Goal: Information Seeking & Learning: Check status

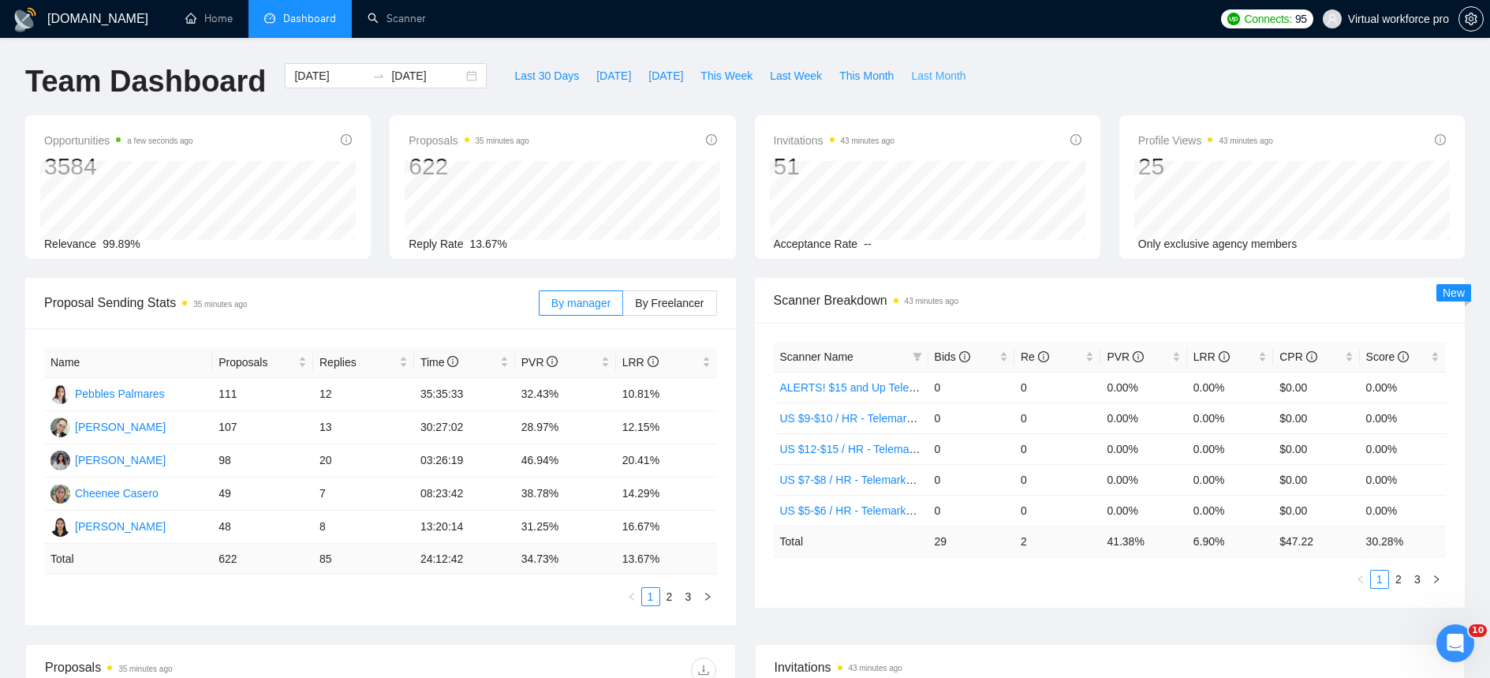
click at [952, 80] on span "Last Month" at bounding box center [938, 75] width 54 height 17
type input "[DATE]"
click at [637, 596] on link "2" at bounding box center [631, 596] width 17 height 17
click at [652, 602] on link "3" at bounding box center [650, 596] width 17 height 17
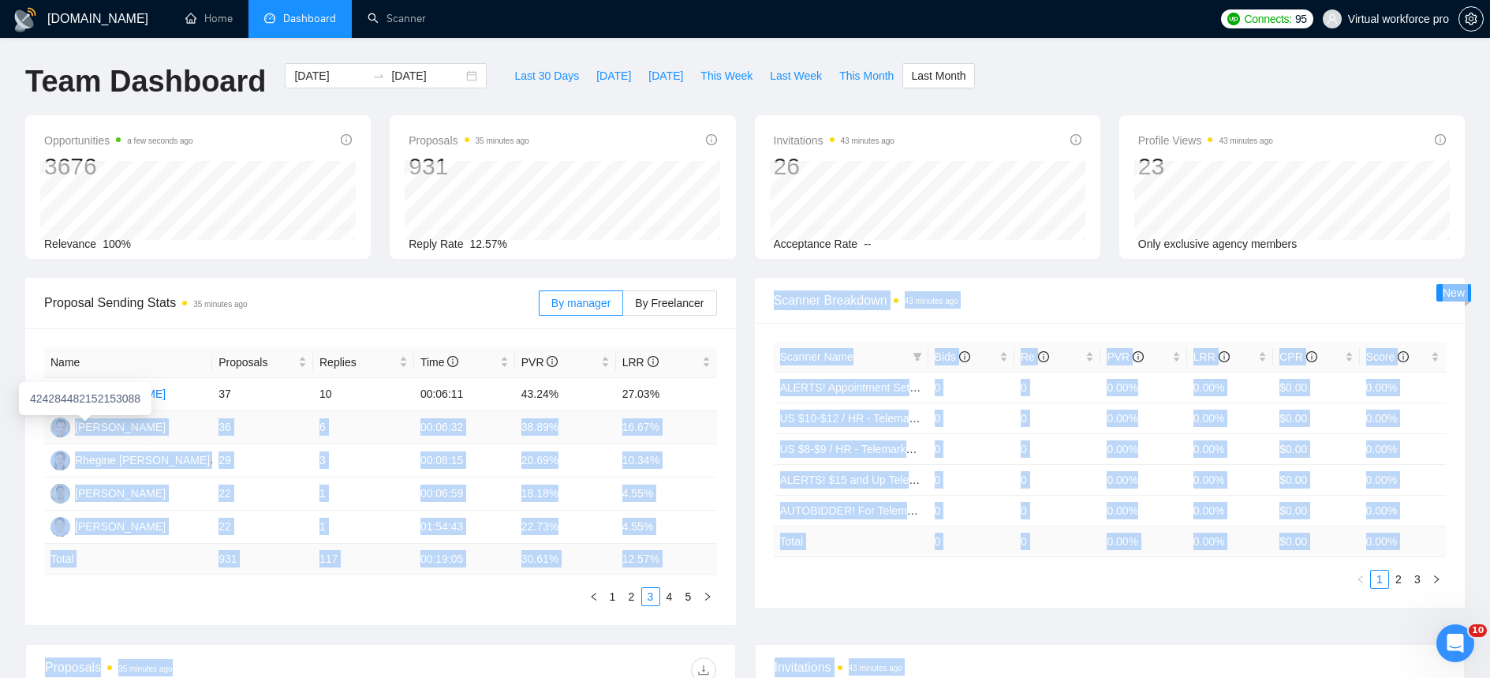
drag, startPoint x: 675, startPoint y: 396, endPoint x: 21, endPoint y: 391, distance: 653.3
click at [21, 391] on body "[DOMAIN_NAME] Home Dashboard Scanner Connects: 95 Virtual workforce pro Team Da…" at bounding box center [745, 339] width 1490 height 678
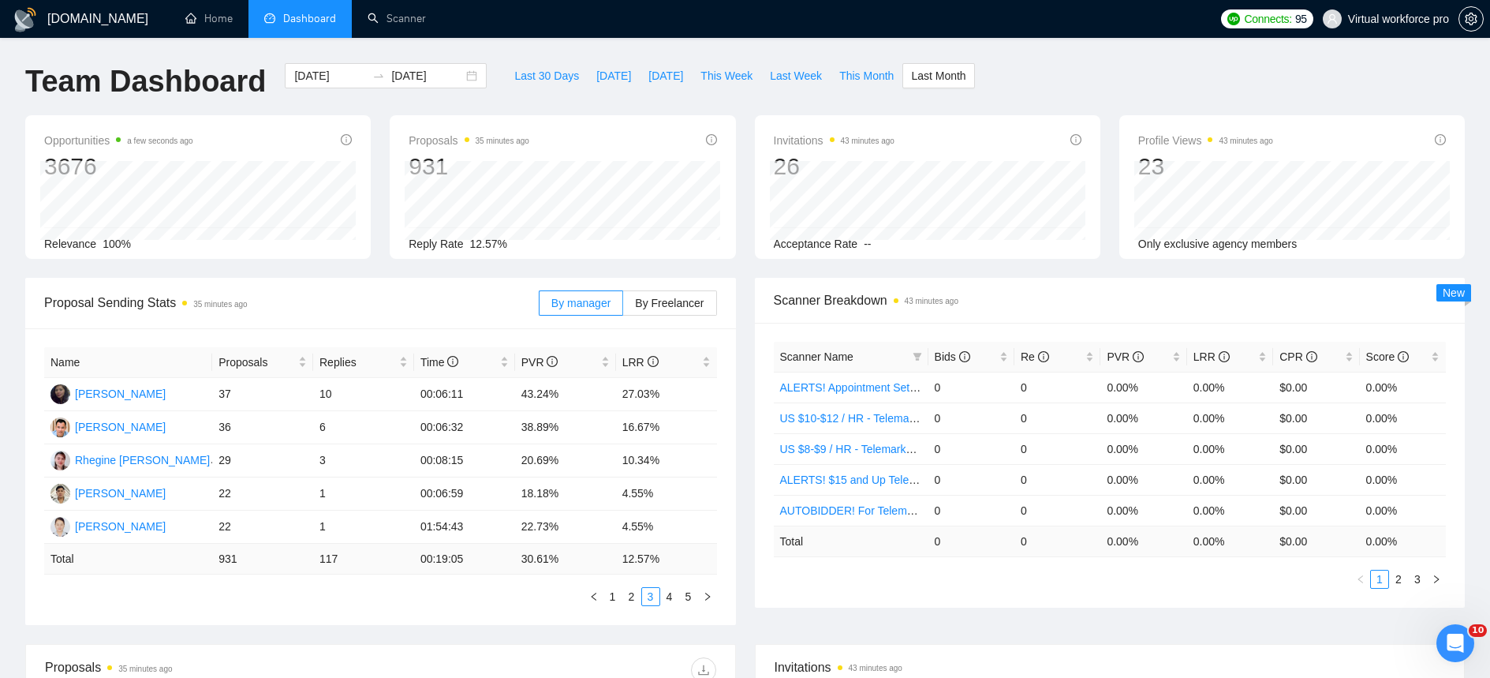
click at [16, 517] on div "Proposal Sending Stats 35 minutes ago By manager By Freelancer Name Proposals R…" at bounding box center [381, 451] width 730 height 347
click at [524, 65] on button "Last 30 Days" at bounding box center [547, 75] width 82 height 25
type input "[DATE]"
click at [637, 596] on link "2" at bounding box center [631, 596] width 17 height 17
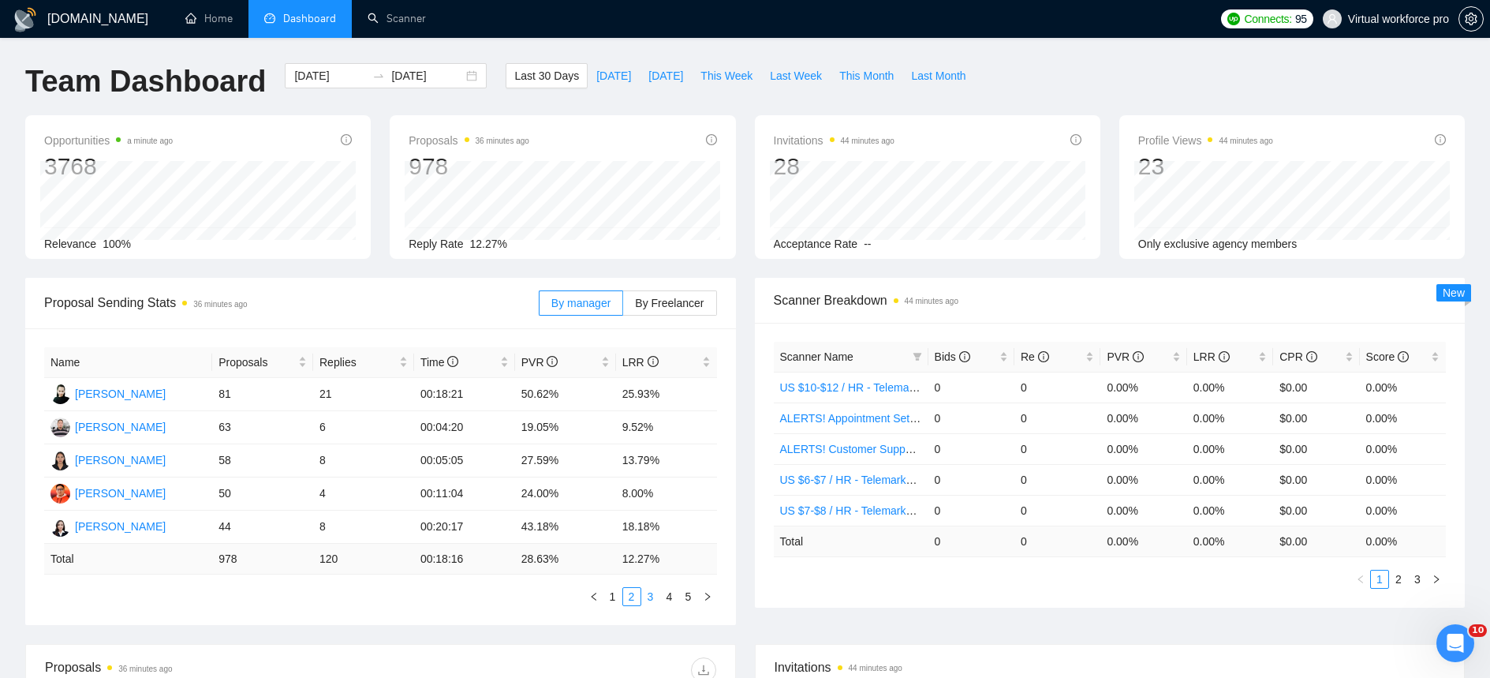
click at [649, 597] on link "3" at bounding box center [650, 596] width 17 height 17
drag, startPoint x: 678, startPoint y: 391, endPoint x: 607, endPoint y: 390, distance: 70.2
click at [607, 390] on tr "[PERSON_NAME] 35 9 00:06:32 40.00% 25.71%" at bounding box center [380, 394] width 673 height 33
click at [630, 397] on td "25.71%" at bounding box center [666, 394] width 101 height 33
drag, startPoint x: 625, startPoint y: 393, endPoint x: 682, endPoint y: 393, distance: 56.8
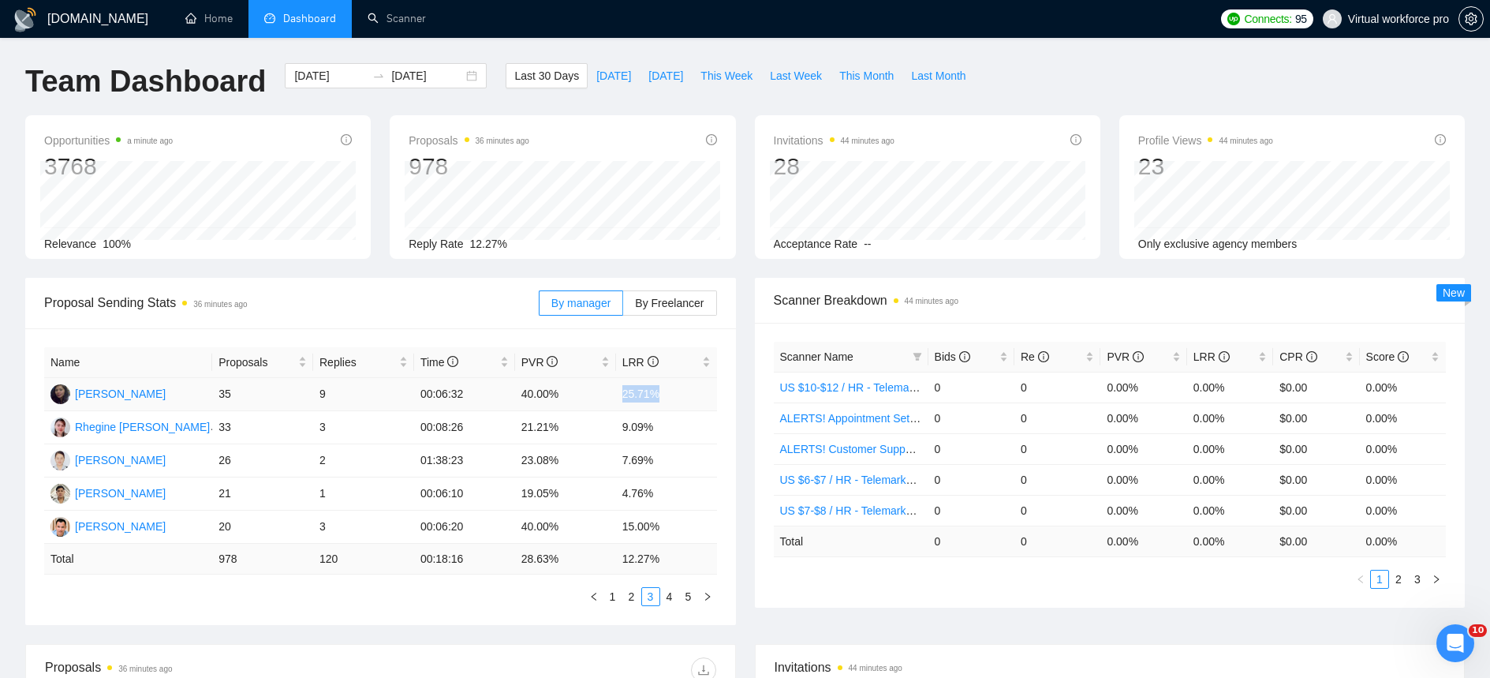
click at [682, 393] on td "25.71%" at bounding box center [666, 394] width 101 height 33
click at [191, 392] on tr "[PERSON_NAME] 35 9 00:06:32 40.00% 25.71%" at bounding box center [380, 394] width 673 height 33
click at [261, 389] on td "35" at bounding box center [262, 394] width 101 height 33
drag, startPoint x: 248, startPoint y: 390, endPoint x: 213, endPoint y: 390, distance: 34.7
click at [213, 390] on td "35" at bounding box center [262, 394] width 101 height 33
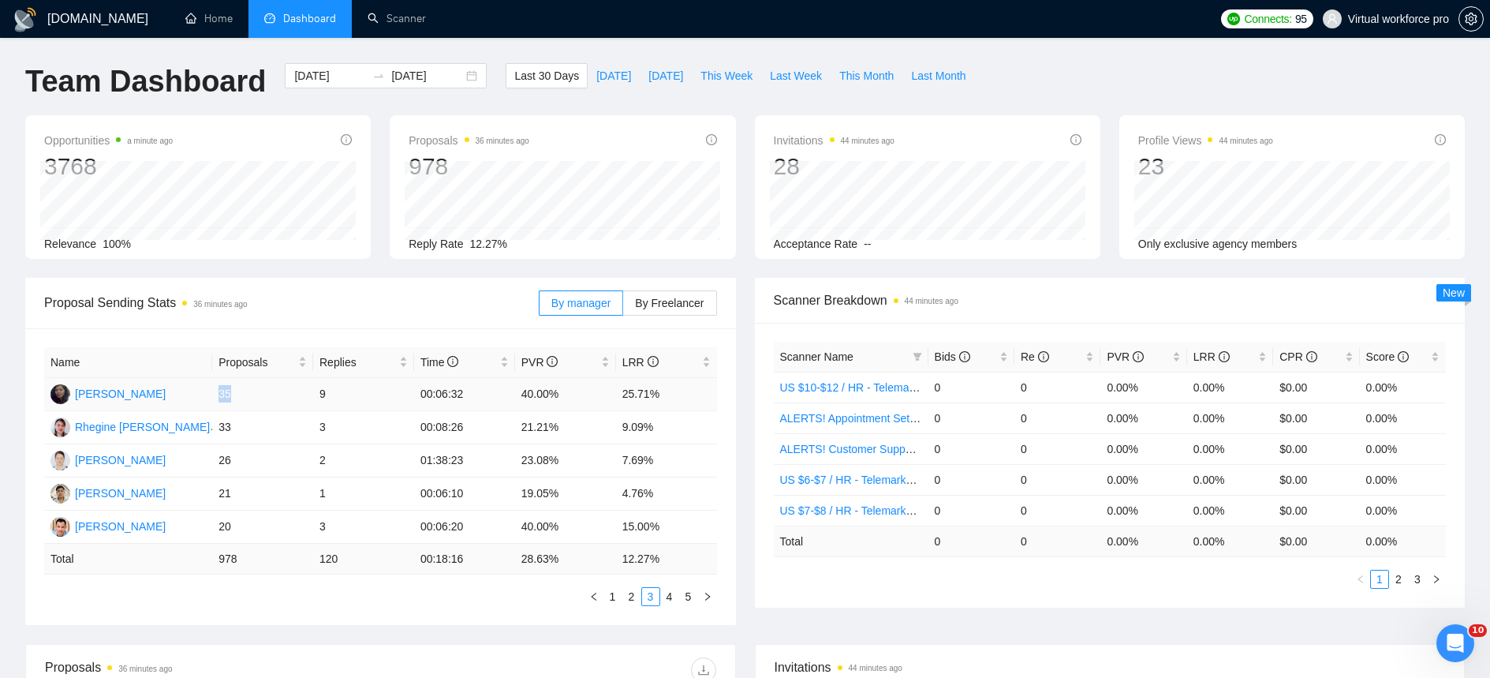
click at [282, 393] on td "35" at bounding box center [262, 394] width 101 height 33
drag, startPoint x: 256, startPoint y: 391, endPoint x: 220, endPoint y: 392, distance: 36.3
click at [220, 392] on td "35" at bounding box center [262, 394] width 101 height 33
click at [235, 395] on td "35" at bounding box center [262, 394] width 101 height 33
drag, startPoint x: 238, startPoint y: 393, endPoint x: 220, endPoint y: 394, distance: 18.2
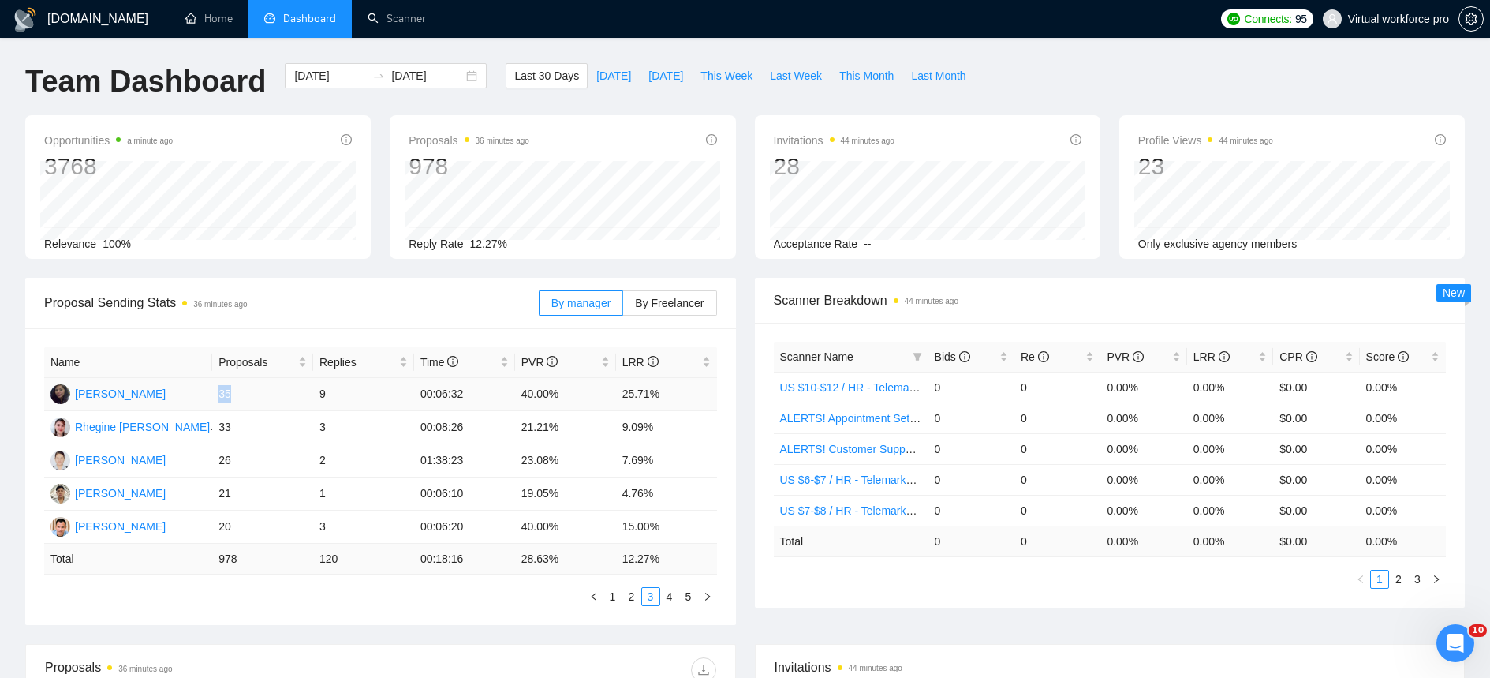
click at [220, 394] on td "35" at bounding box center [262, 394] width 101 height 33
click at [245, 392] on td "35" at bounding box center [262, 394] width 101 height 33
drag, startPoint x: 334, startPoint y: 393, endPoint x: 324, endPoint y: 393, distance: 9.5
click at [324, 393] on td "9" at bounding box center [363, 394] width 101 height 33
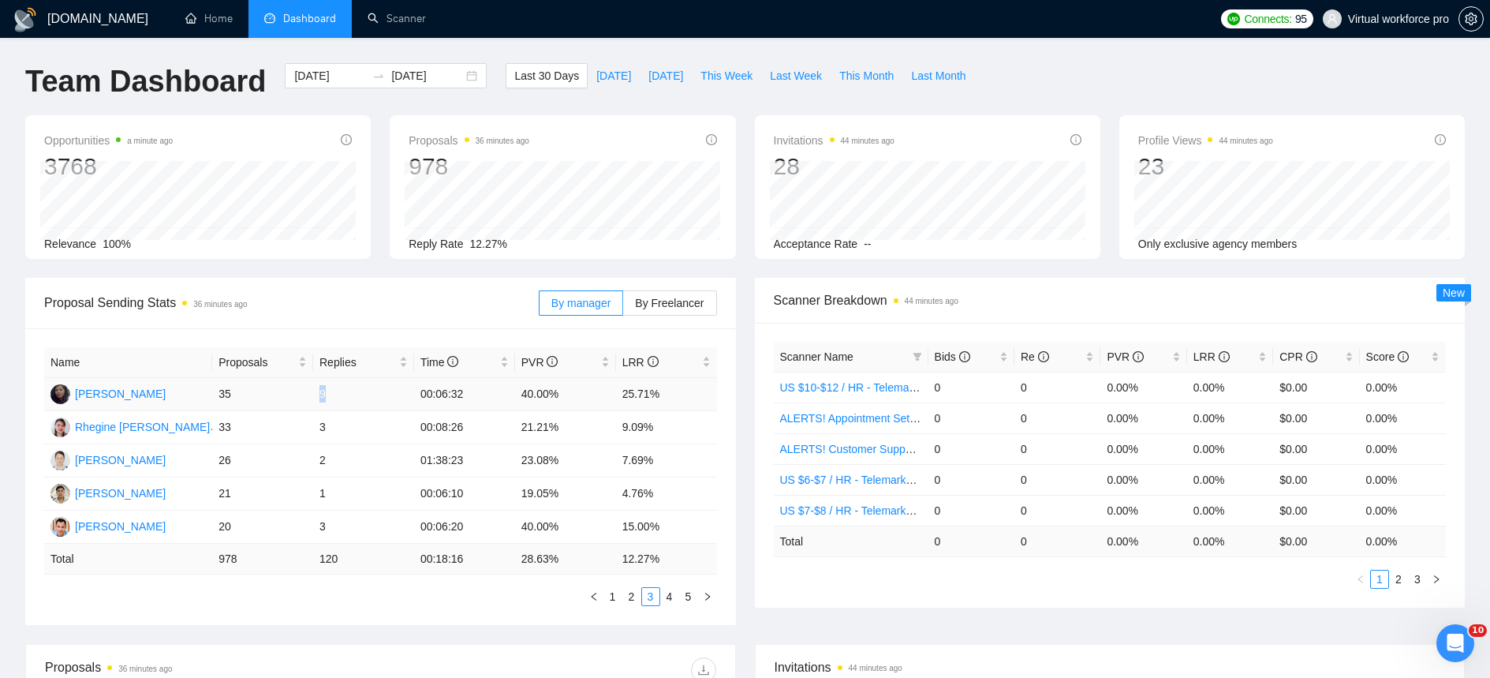
drag, startPoint x: 327, startPoint y: 393, endPoint x: 309, endPoint y: 398, distance: 18.0
click at [312, 394] on tr "[PERSON_NAME] 35 9 00:06:32 40.00% 25.71%" at bounding box center [380, 394] width 673 height 33
click at [632, 589] on link "2" at bounding box center [631, 596] width 17 height 17
click at [608, 599] on link "1" at bounding box center [612, 596] width 17 height 17
click at [355, 609] on div "Name Proposals Replies Time PVR LRR [PERSON_NAME] 105 3 00:06:27 11.43% 2.86% G…" at bounding box center [380, 476] width 711 height 297
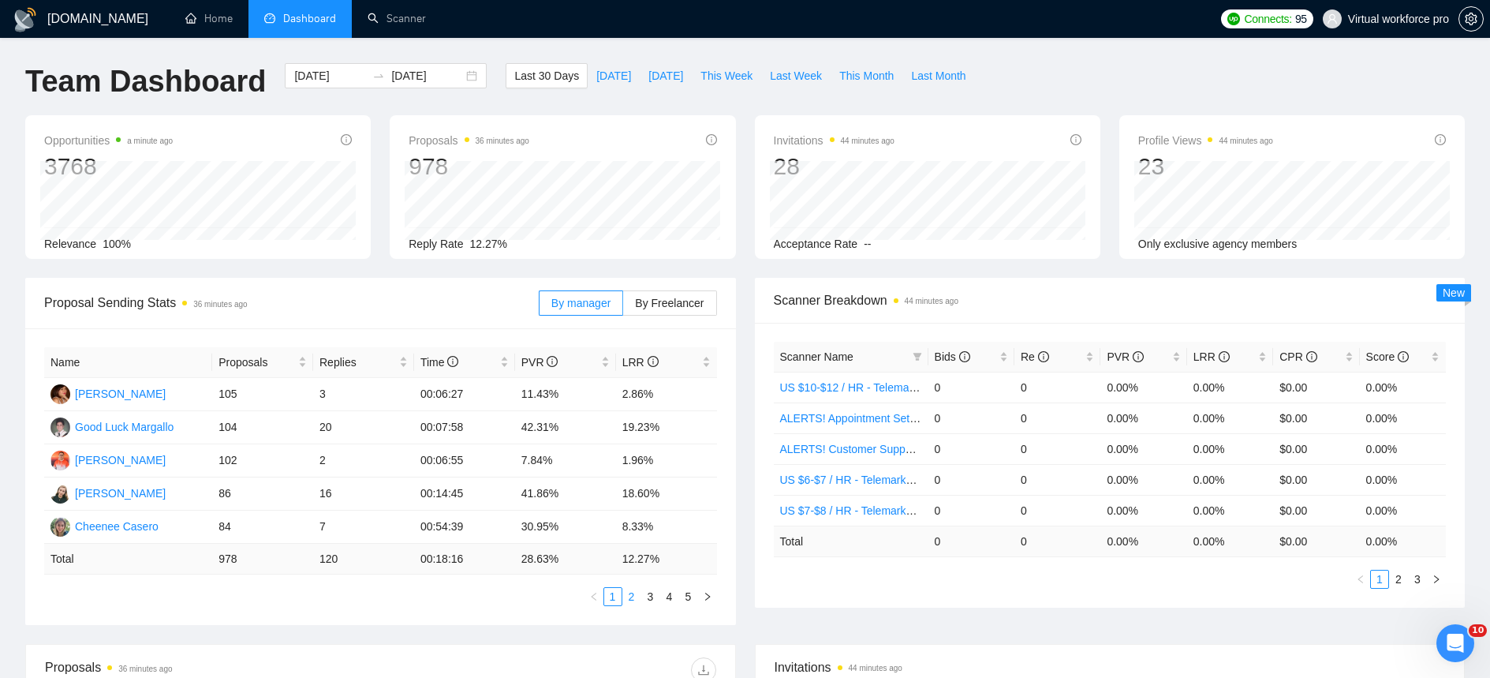
click at [630, 600] on link "2" at bounding box center [631, 596] width 17 height 17
click at [650, 592] on link "3" at bounding box center [650, 596] width 17 height 17
click at [667, 598] on link "4" at bounding box center [669, 596] width 17 height 17
click at [692, 596] on link "5" at bounding box center [688, 596] width 17 height 17
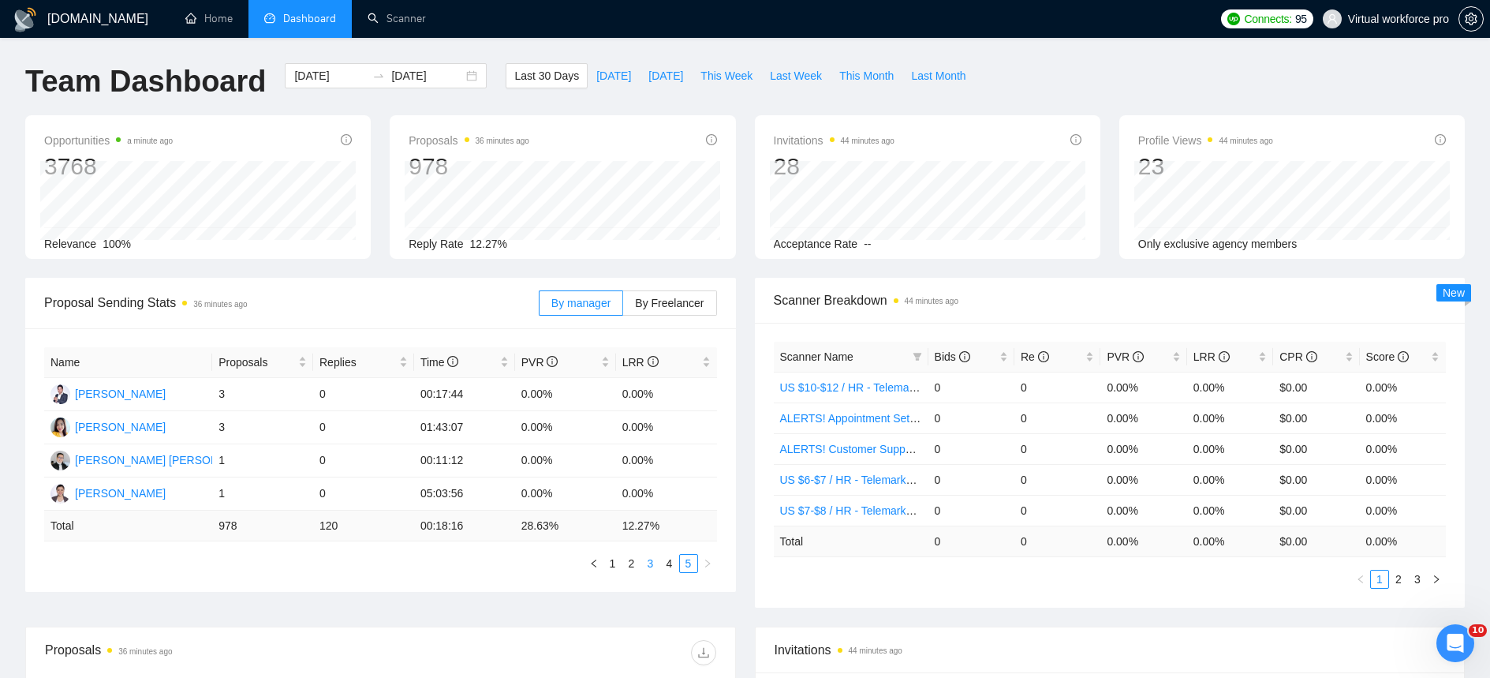
click at [652, 566] on link "3" at bounding box center [650, 563] width 17 height 17
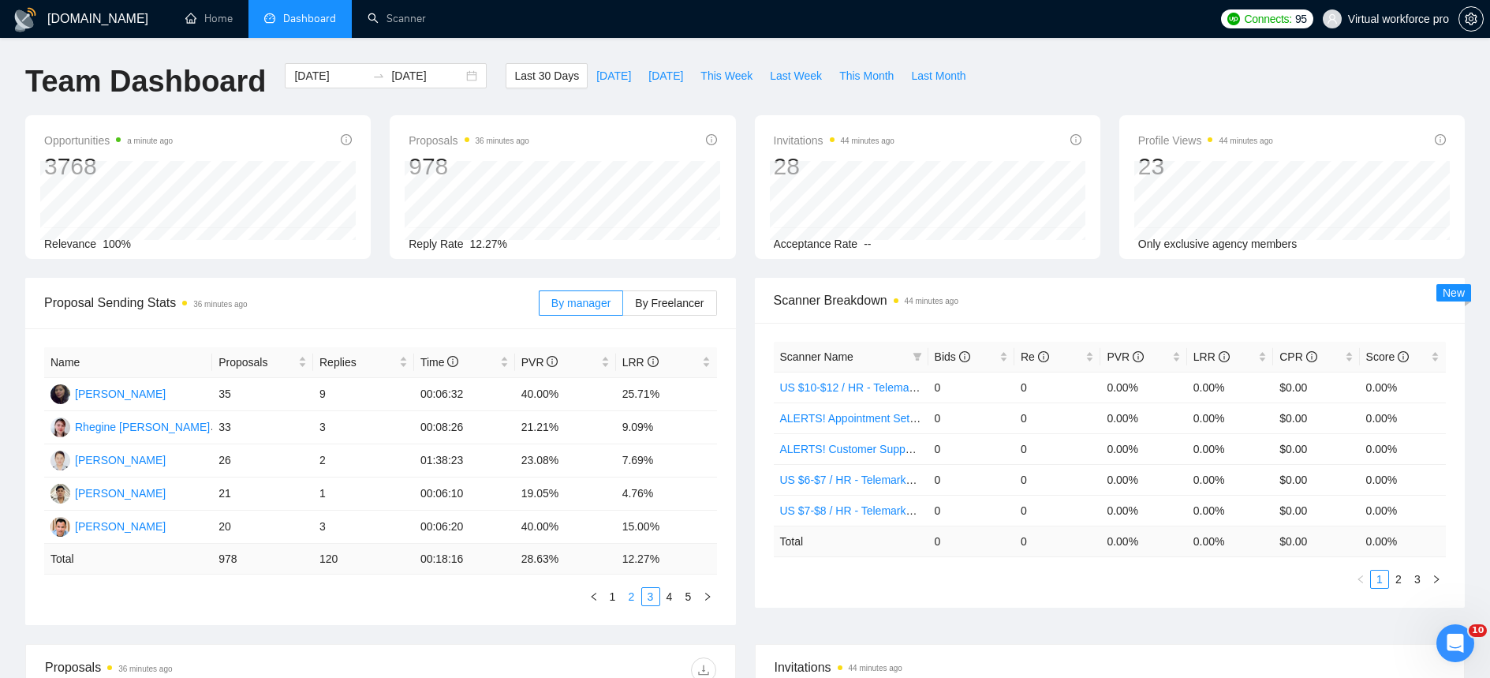
click at [630, 598] on link "2" at bounding box center [631, 596] width 17 height 17
click at [615, 600] on link "1" at bounding box center [612, 596] width 17 height 17
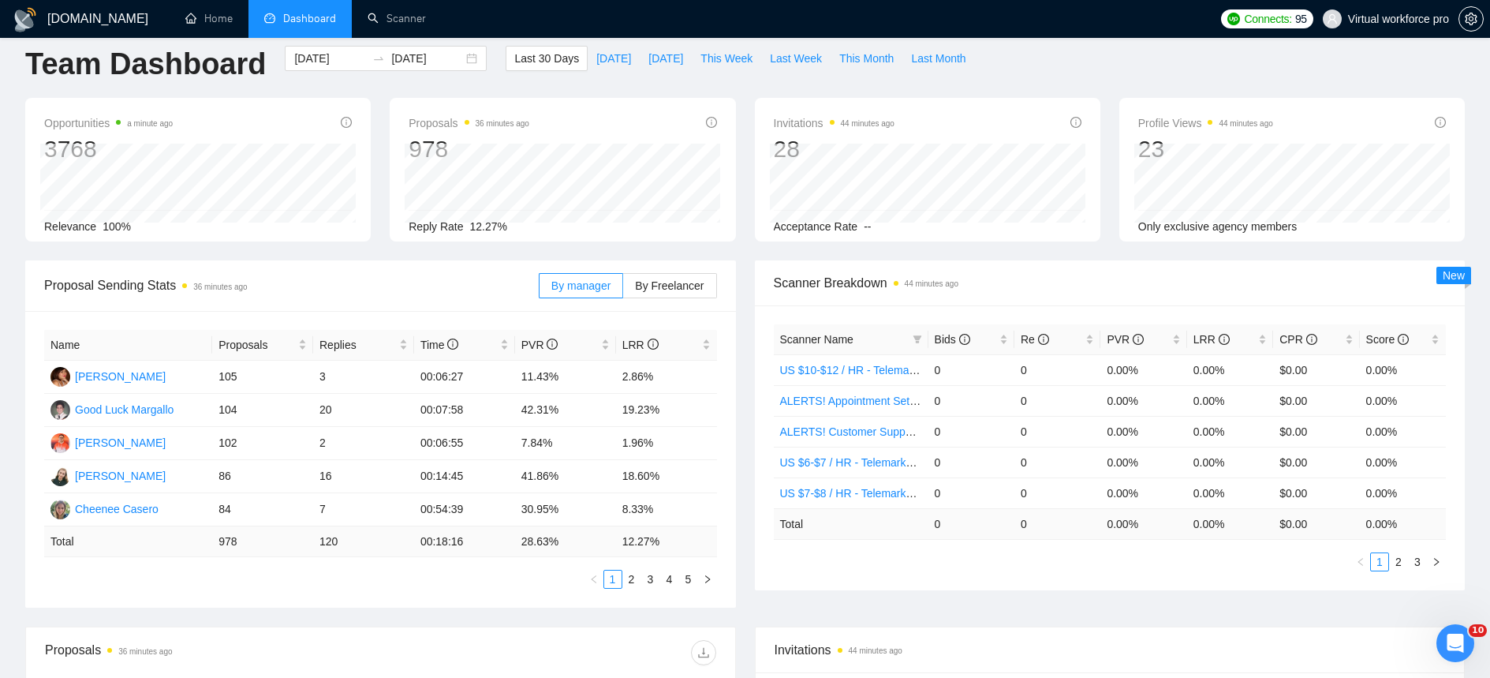
scroll to position [11, 0]
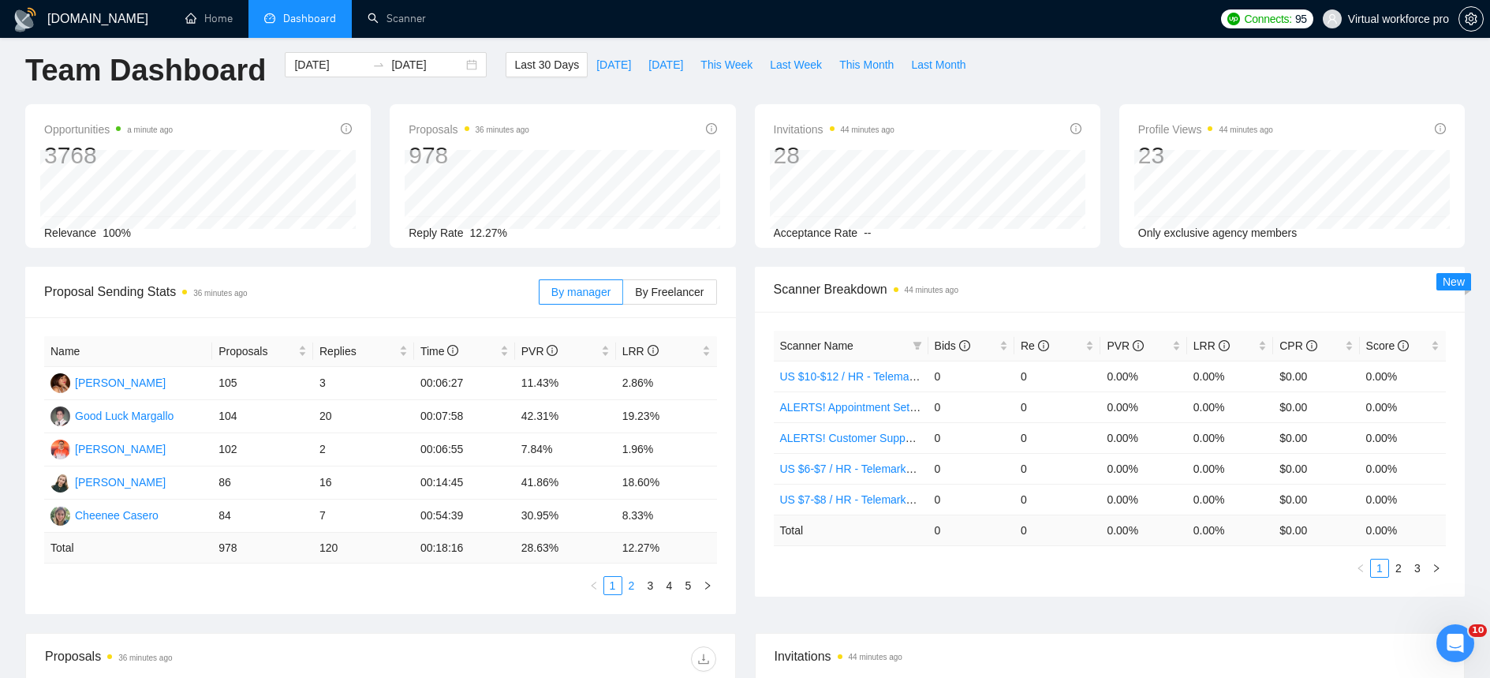
click at [634, 588] on link "2" at bounding box center [631, 585] width 17 height 17
click at [656, 588] on link "3" at bounding box center [650, 585] width 17 height 17
click at [675, 544] on td "12.27 %" at bounding box center [666, 548] width 101 height 31
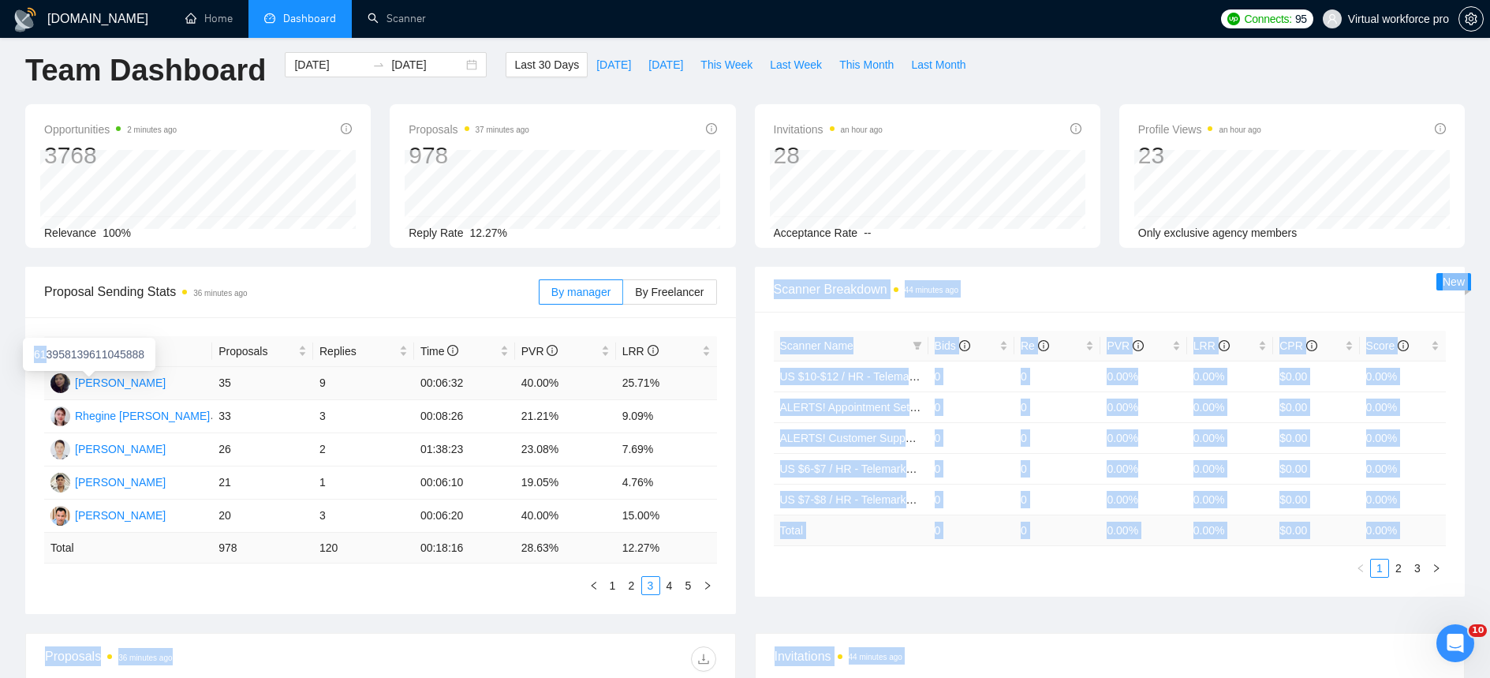
drag, startPoint x: 681, startPoint y: 546, endPoint x: 50, endPoint y: 357, distance: 658.9
click at [50, 357] on body "[DOMAIN_NAME] Home Dashboard Scanner Connects: 95 Virtual workforce pro Team Da…" at bounding box center [745, 328] width 1490 height 678
click at [298, 583] on ul "1 2 3 4 5" at bounding box center [380, 585] width 673 height 19
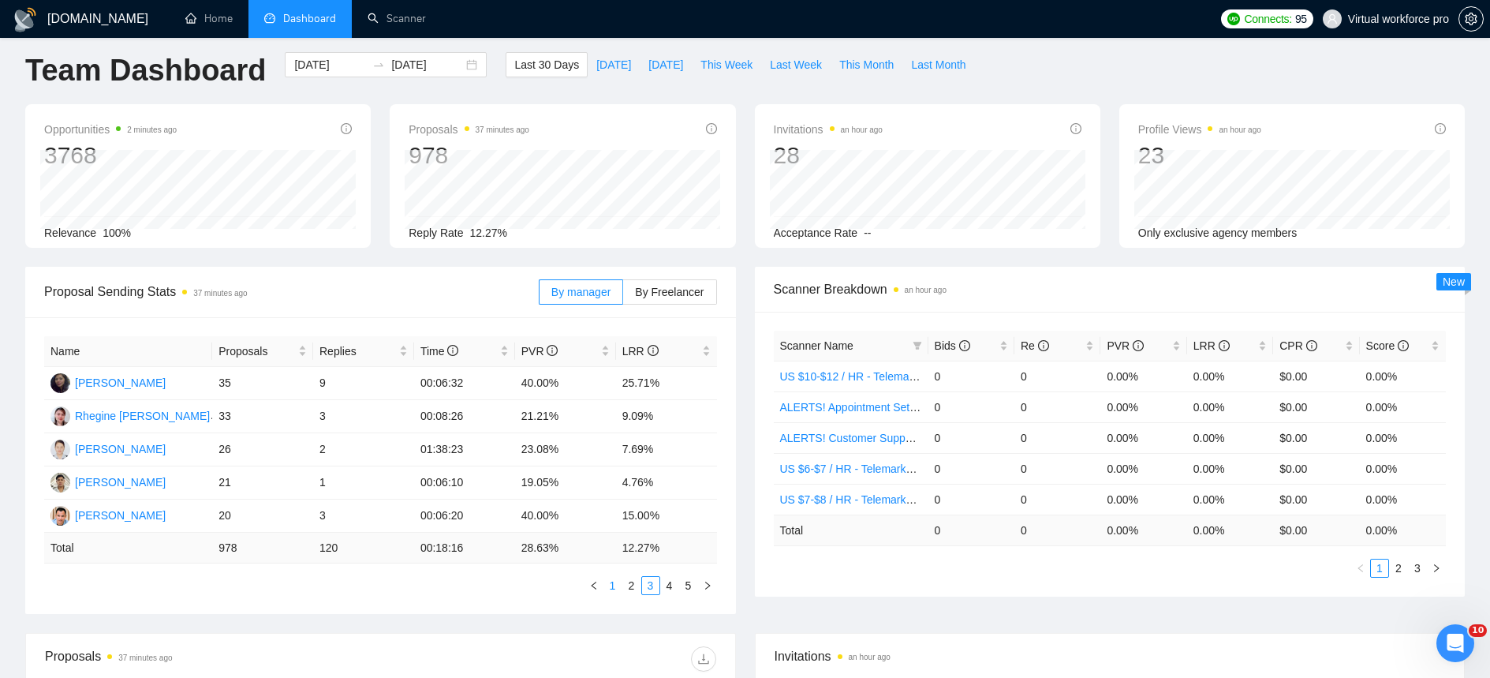
click at [616, 584] on link "1" at bounding box center [612, 585] width 17 height 17
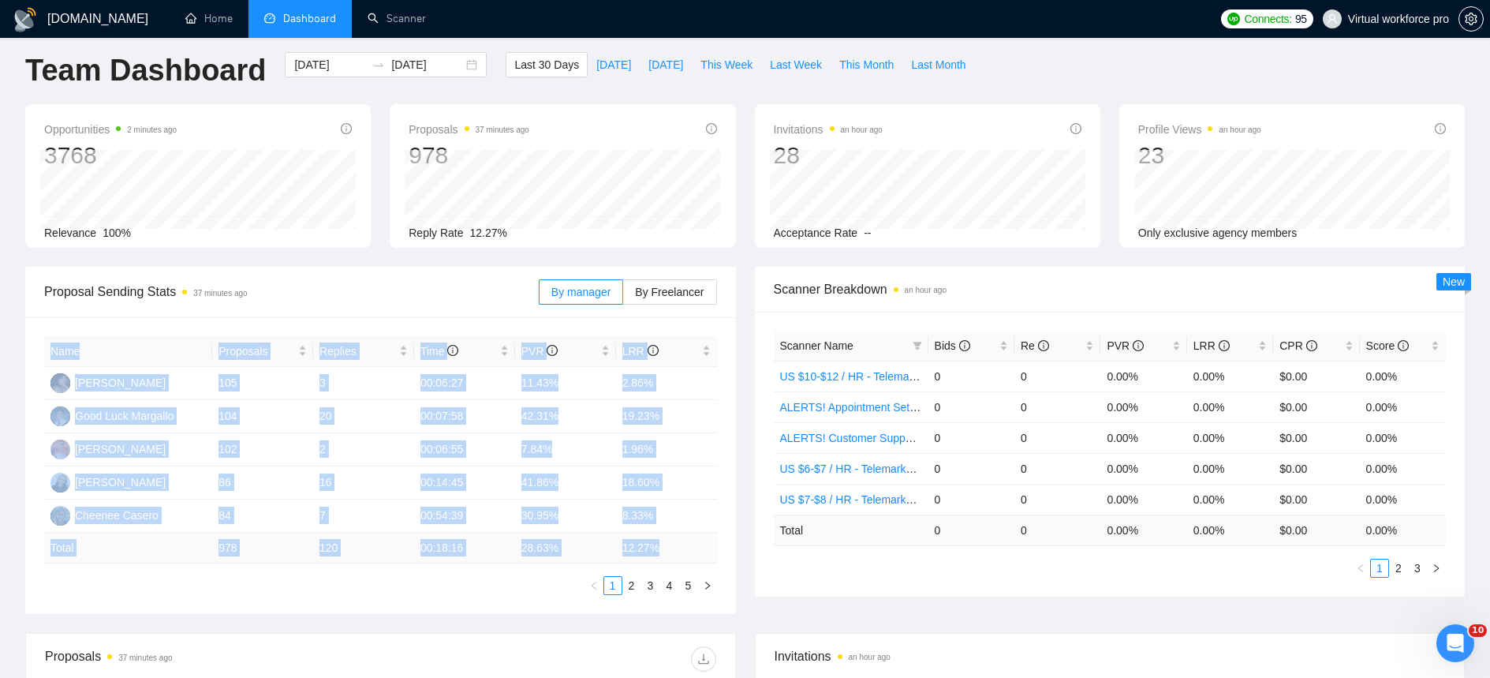
drag, startPoint x: 660, startPoint y: 547, endPoint x: 47, endPoint y: 351, distance: 642.7
click at [47, 351] on table "Name Proposals Replies Time PVR LRR [PERSON_NAME] 105 3 00:06:27 11.43% 2.86% G…" at bounding box center [380, 449] width 673 height 227
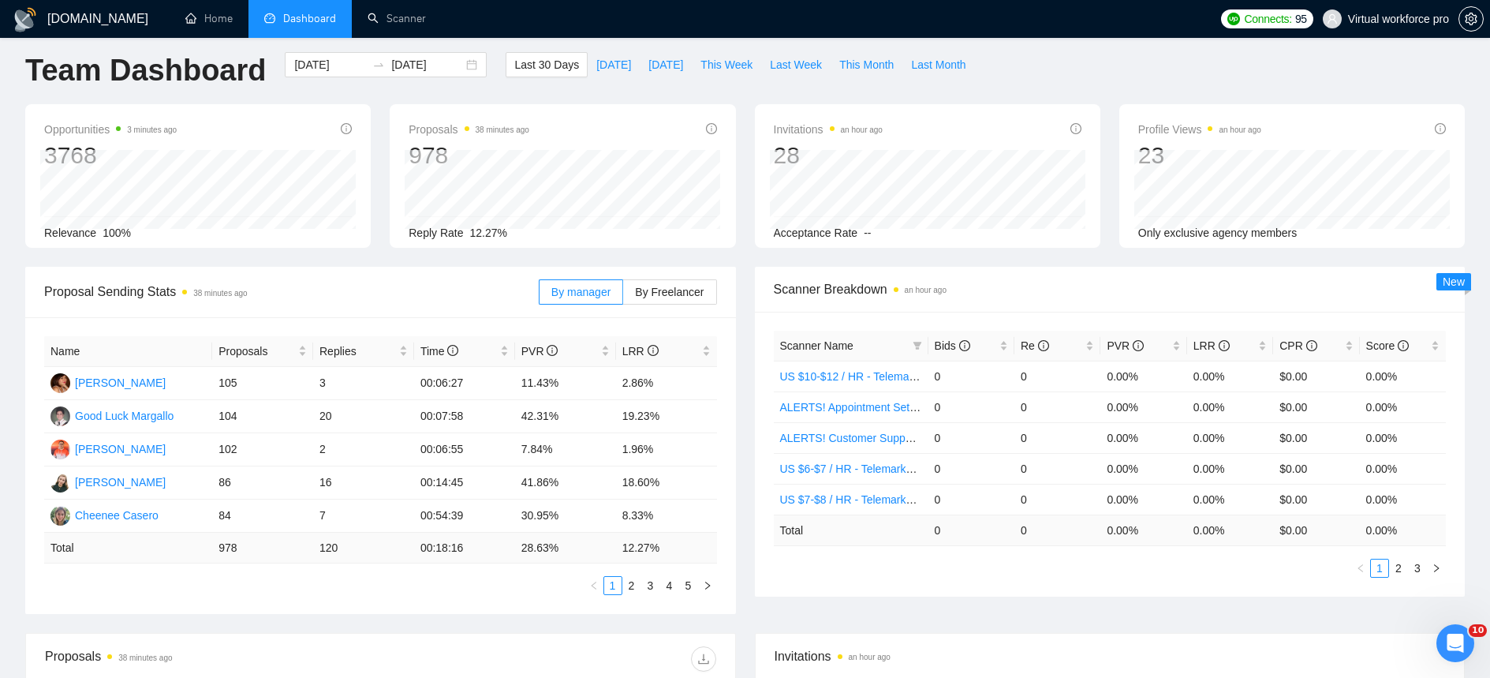
click at [378, 592] on ul "1 2 3 4 5" at bounding box center [380, 585] width 673 height 19
click at [637, 588] on link "2" at bounding box center [631, 585] width 17 height 17
click at [656, 589] on link "3" at bounding box center [650, 585] width 17 height 17
click at [675, 585] on link "4" at bounding box center [669, 585] width 17 height 17
click at [694, 588] on link "5" at bounding box center [688, 585] width 17 height 17
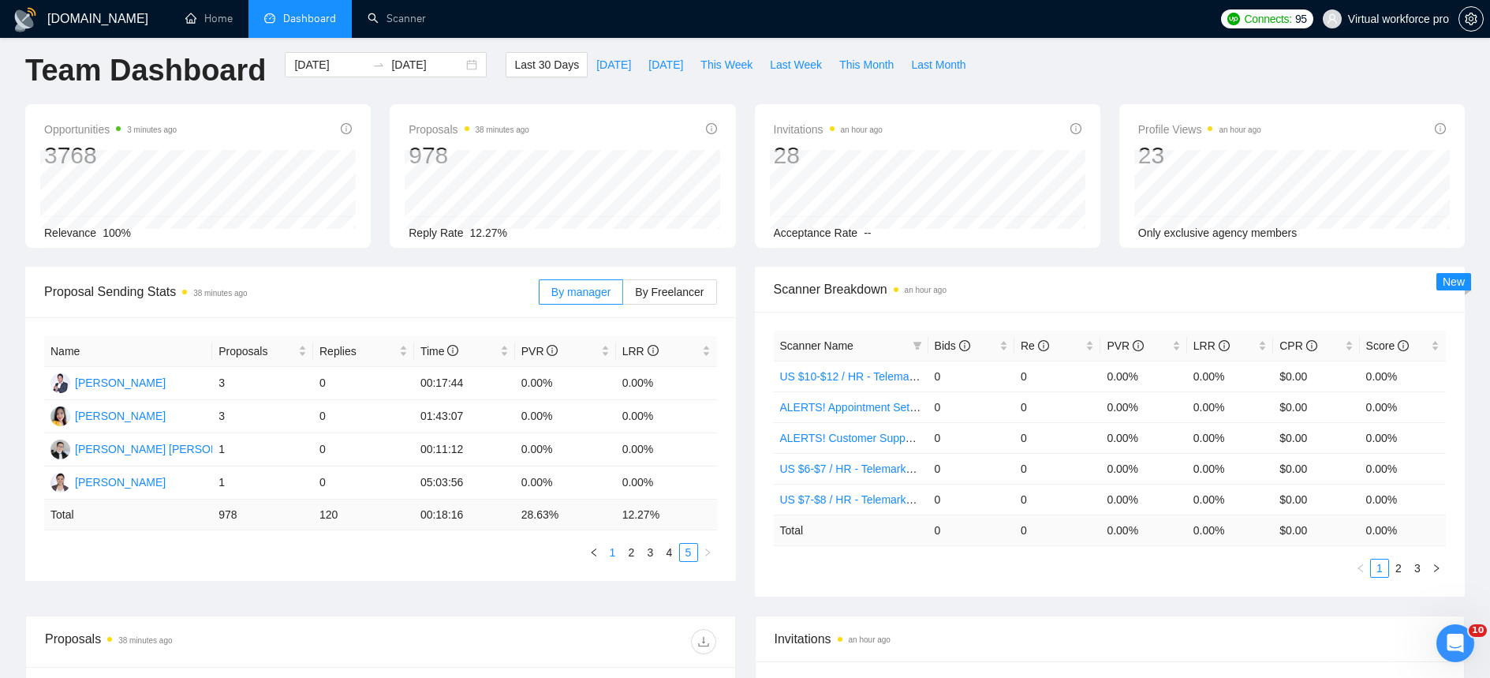
click at [611, 556] on link "1" at bounding box center [612, 552] width 17 height 17
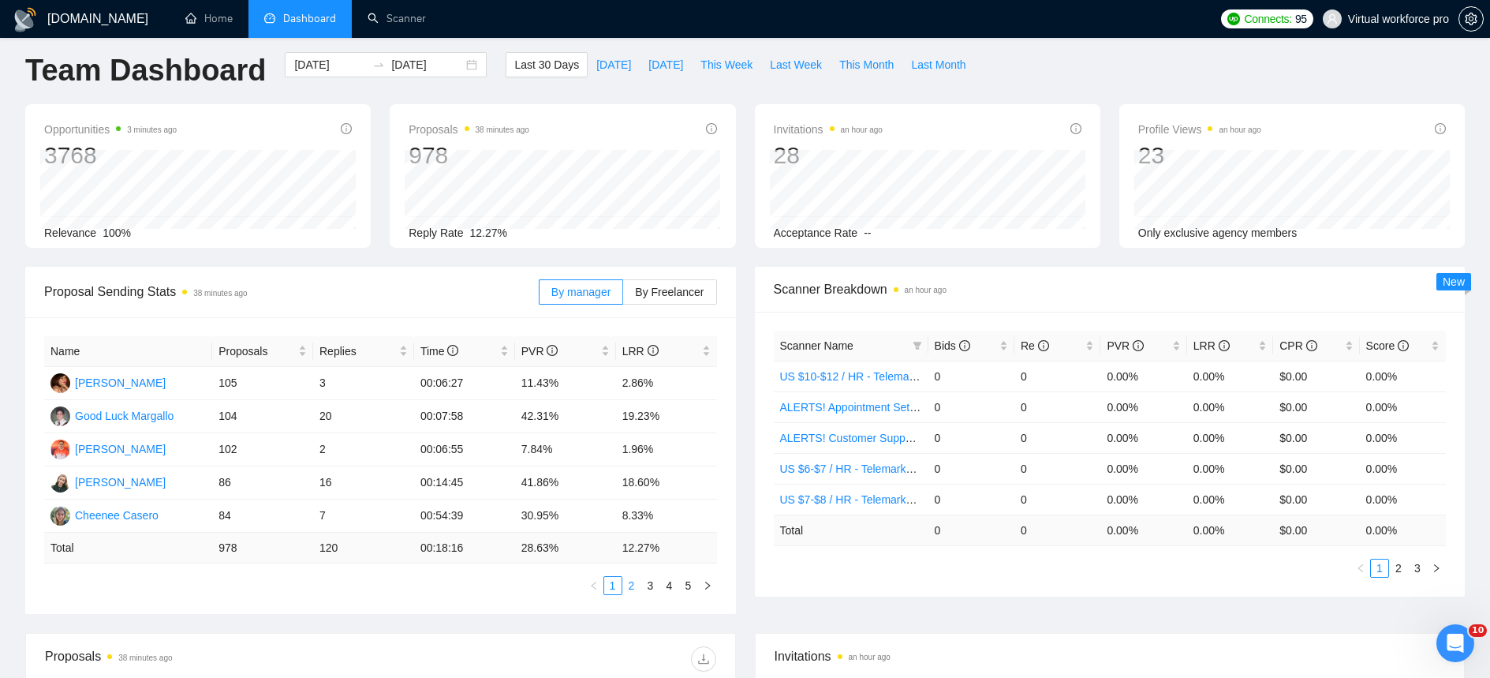
click at [630, 585] on link "2" at bounding box center [631, 585] width 17 height 17
click at [619, 581] on link "1" at bounding box center [612, 585] width 17 height 17
click at [632, 581] on link "2" at bounding box center [631, 585] width 17 height 17
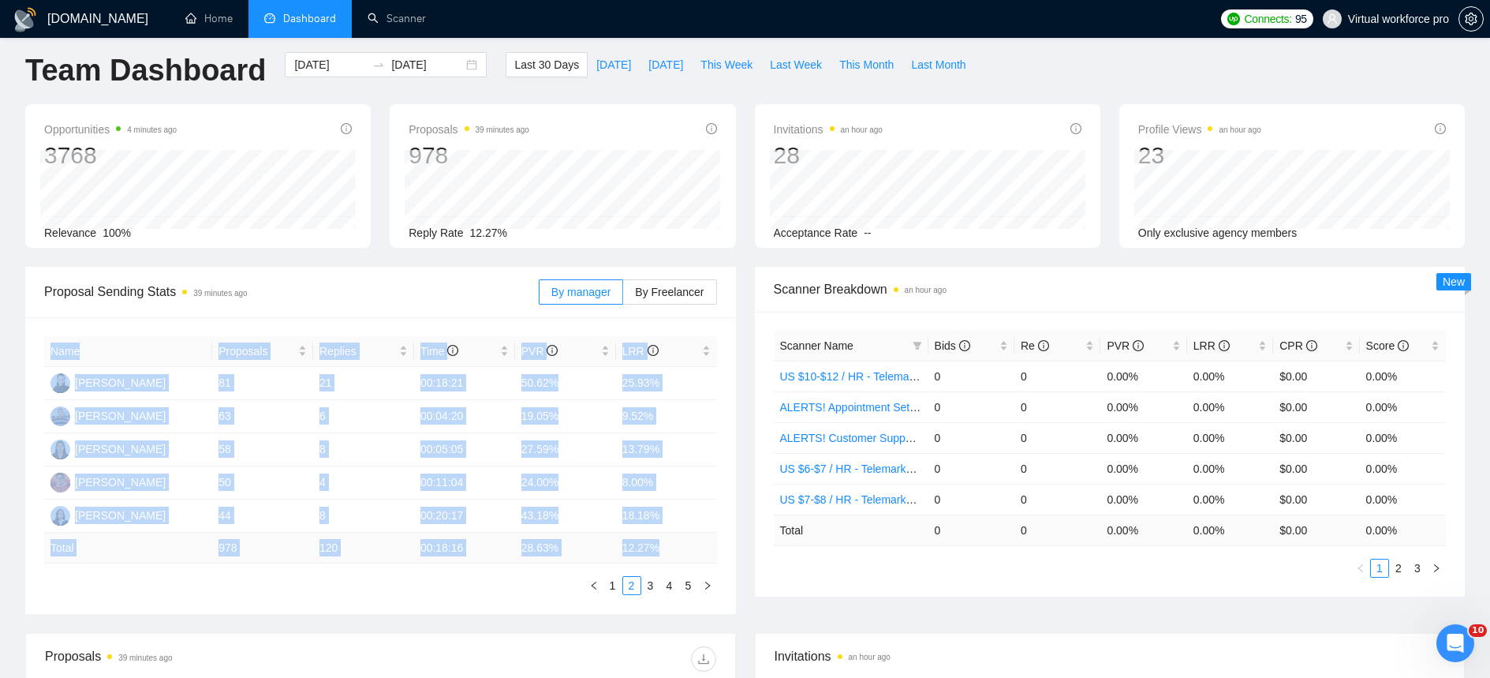
drag, startPoint x: 641, startPoint y: 544, endPoint x: 49, endPoint y: 346, distance: 625.0
click at [49, 346] on table "Name Proposals Replies Time PVR LRR [PERSON_NAME] 81 21 00:18:21 50.62% 25.93% …" at bounding box center [380, 449] width 673 height 227
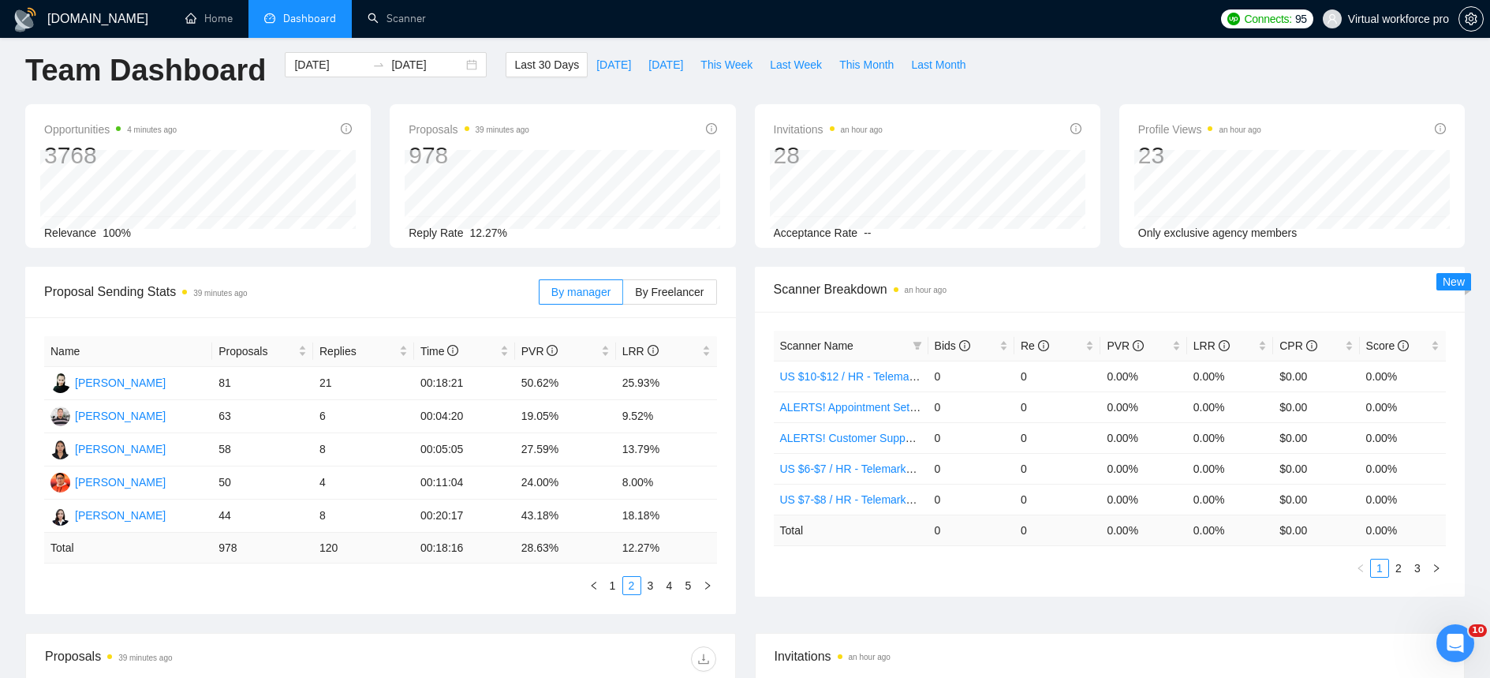
click at [315, 594] on div "Name Proposals Replies Time PVR LRR [PERSON_NAME] 81 21 00:18:21 50.62% 25.93% …" at bounding box center [380, 465] width 711 height 297
click at [646, 589] on link "3" at bounding box center [650, 585] width 17 height 17
click at [680, 589] on link "5" at bounding box center [688, 585] width 17 height 17
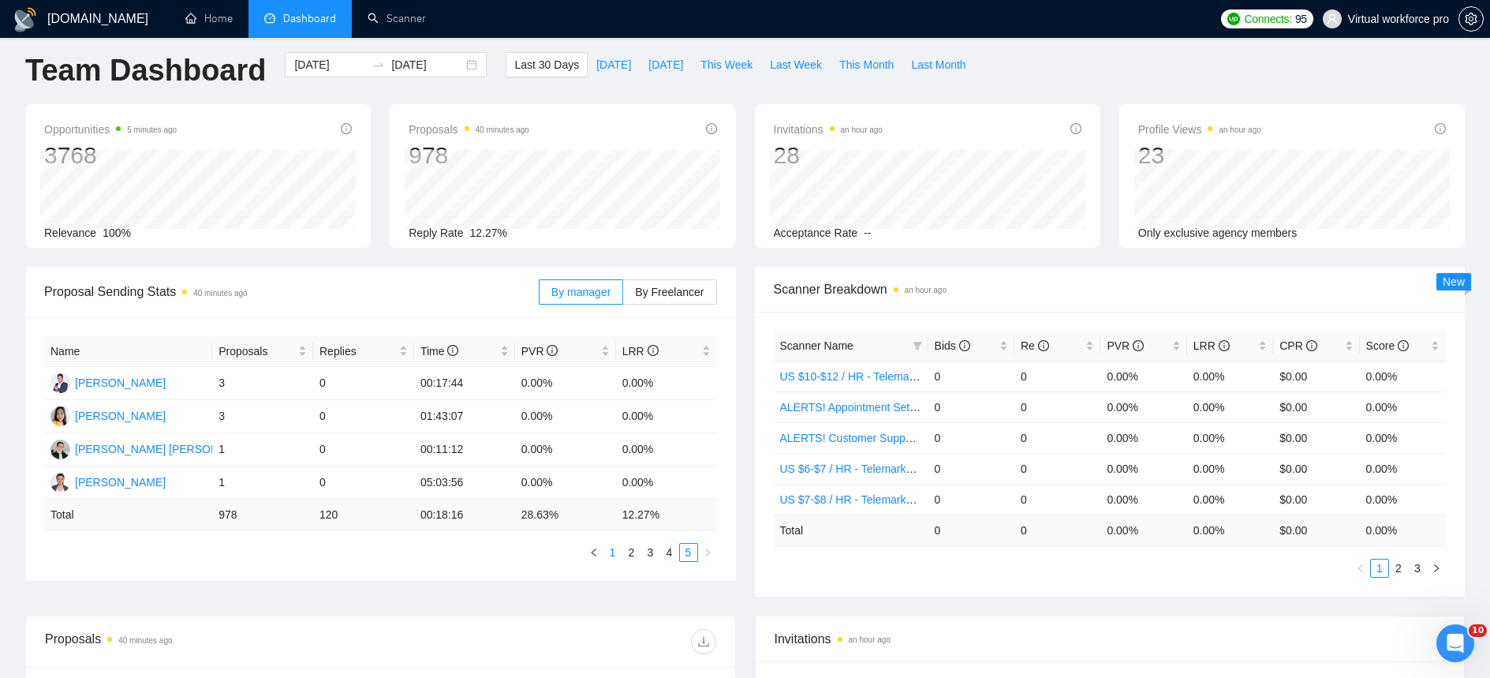
click at [607, 551] on link "1" at bounding box center [612, 552] width 17 height 17
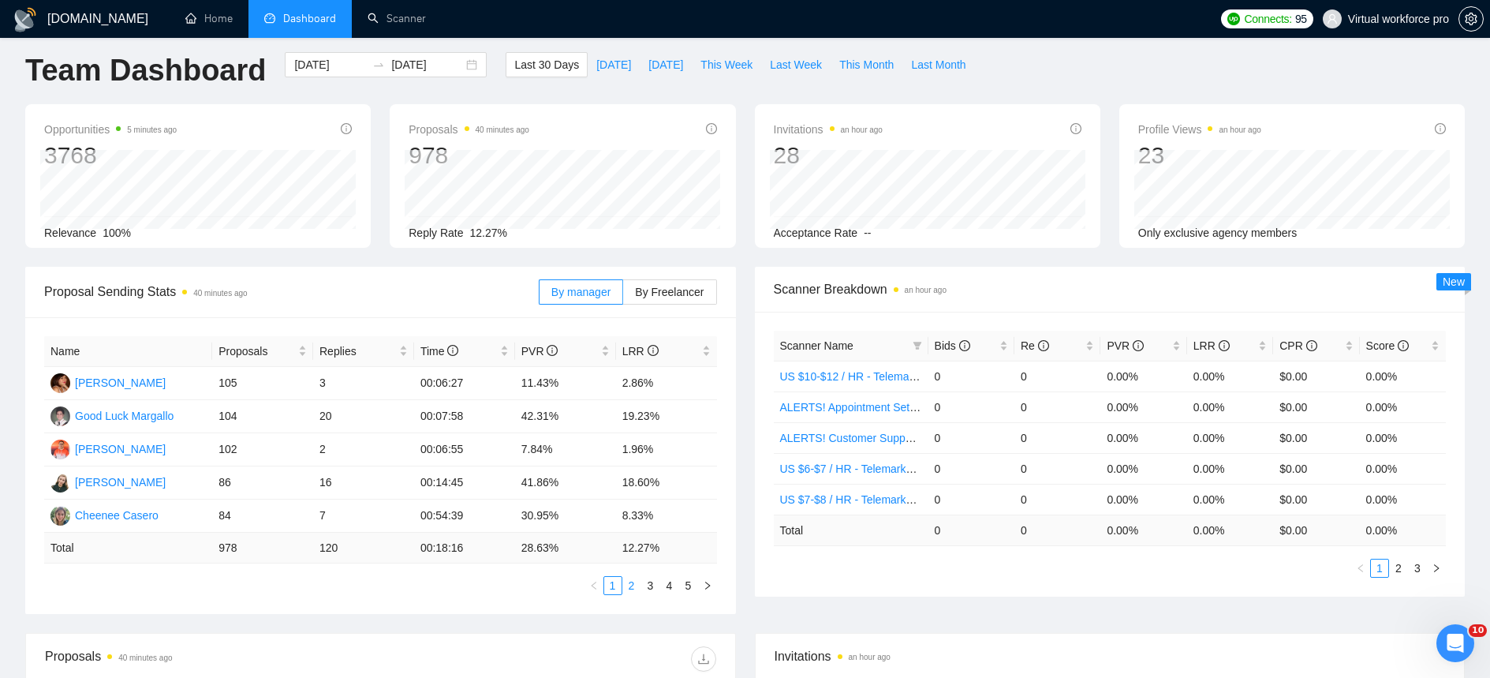
click at [629, 589] on link "2" at bounding box center [631, 585] width 17 height 17
click at [648, 589] on link "3" at bounding box center [650, 585] width 17 height 17
click at [671, 589] on link "4" at bounding box center [669, 585] width 17 height 17
click at [682, 587] on link "5" at bounding box center [688, 585] width 17 height 17
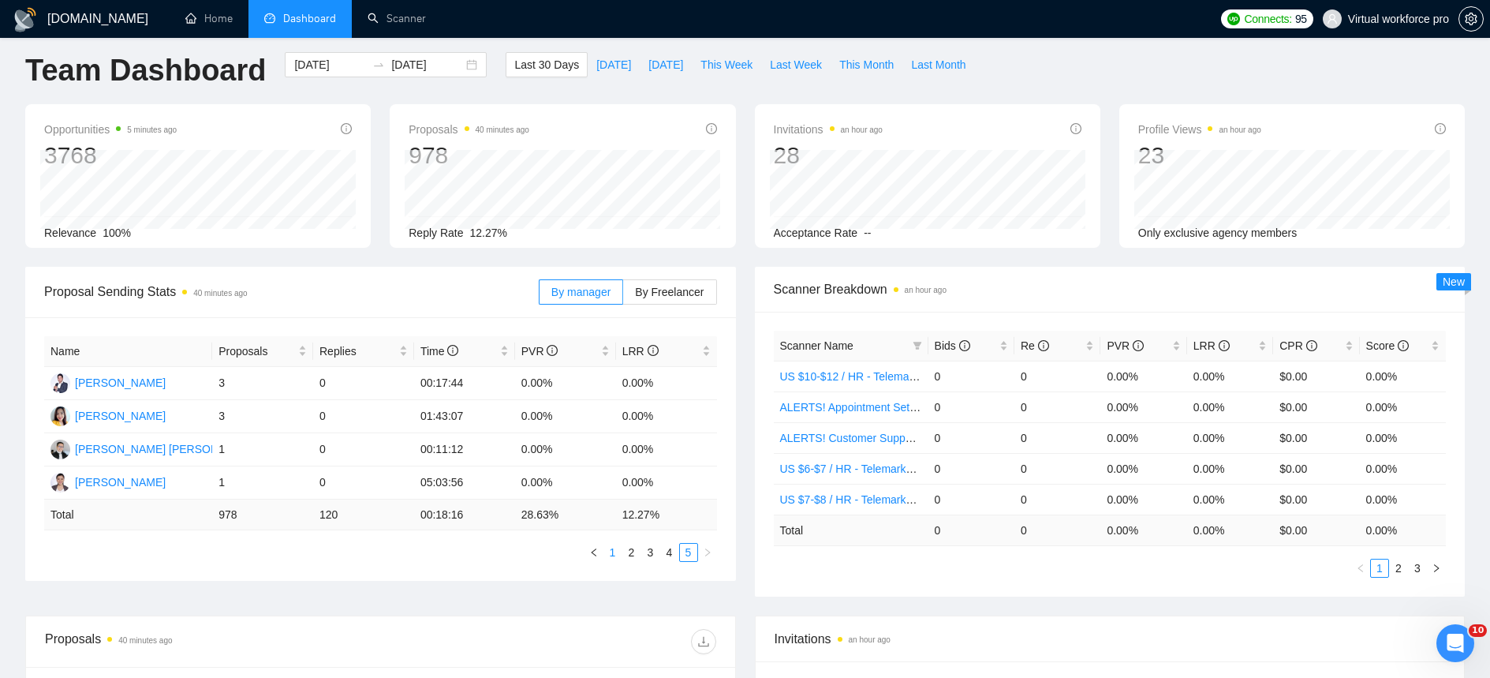
click at [612, 557] on link "1" at bounding box center [612, 552] width 17 height 17
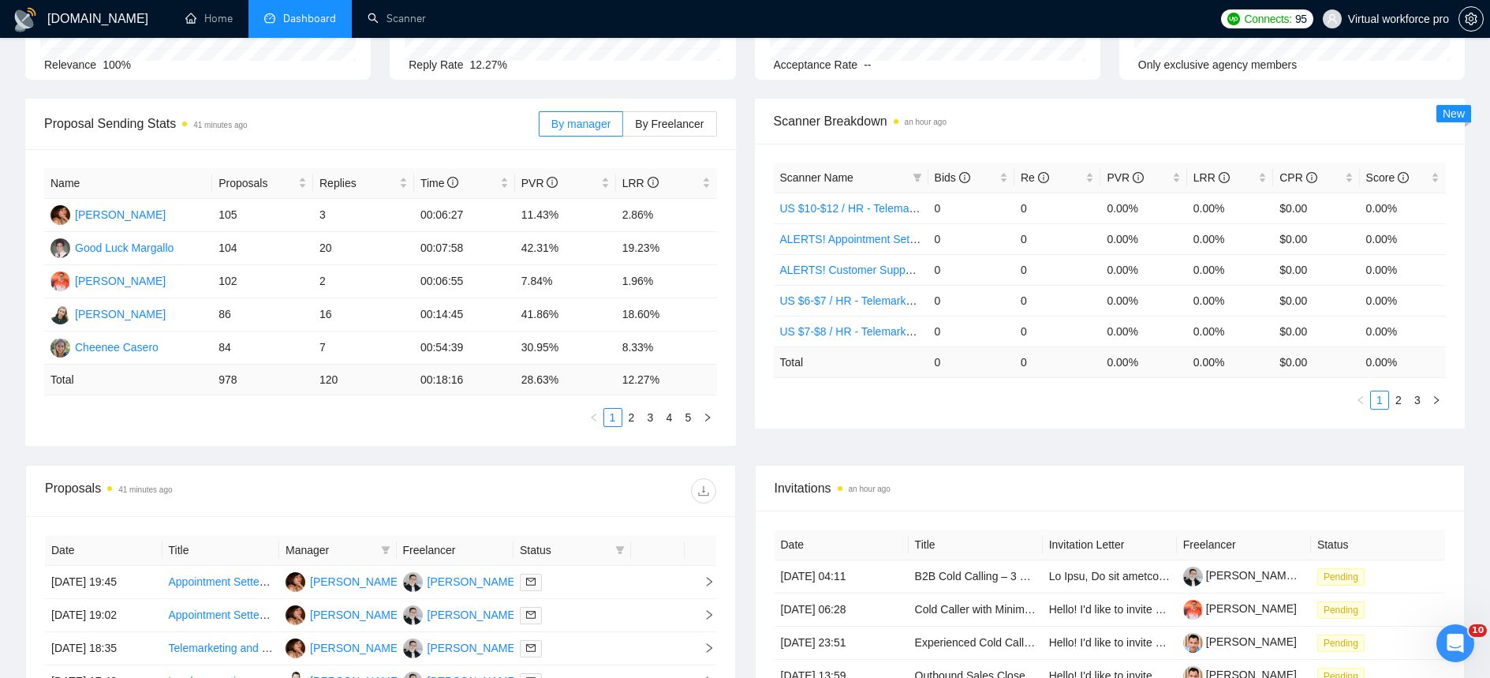
scroll to position [175, 0]
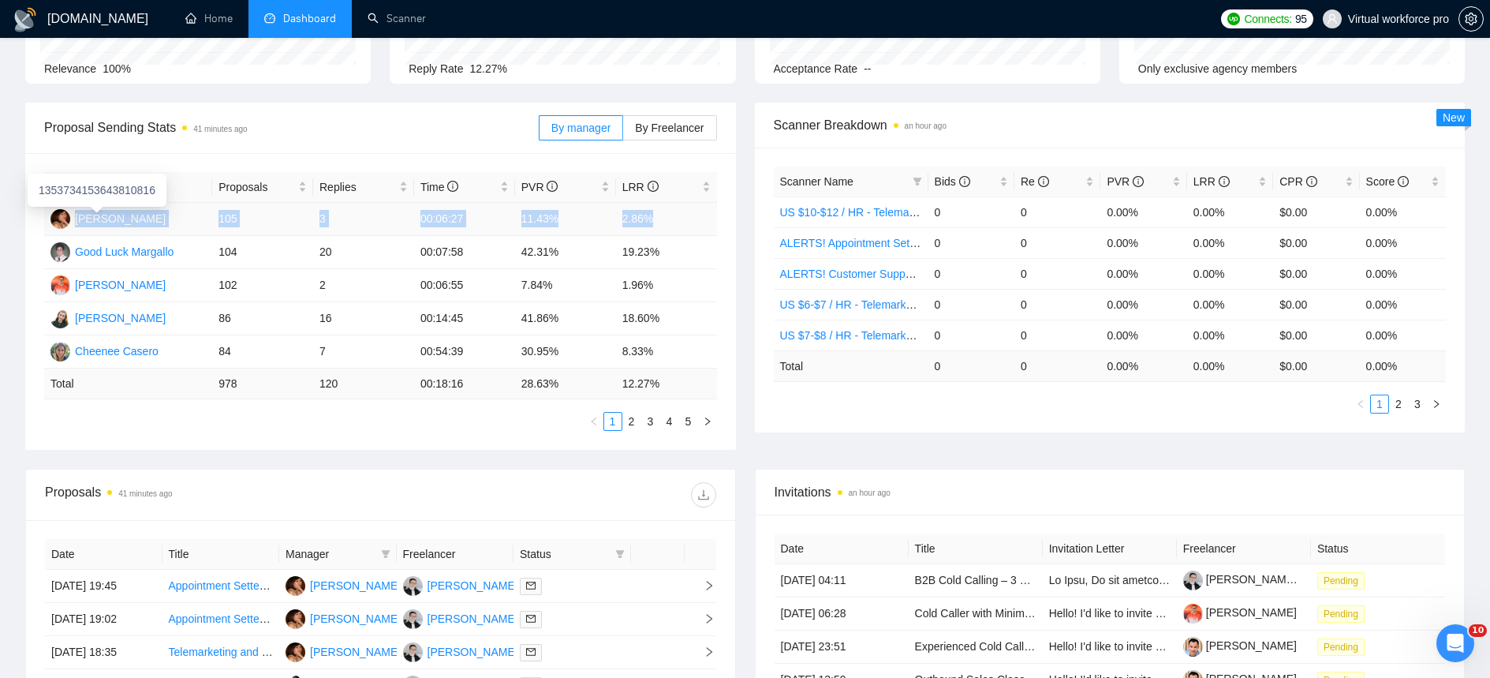
drag, startPoint x: 645, startPoint y: 219, endPoint x: 77, endPoint y: 223, distance: 568.1
click at [77, 223] on tr "[PERSON_NAME] 105 3 00:06:27 11.43% 2.86%" at bounding box center [380, 219] width 673 height 33
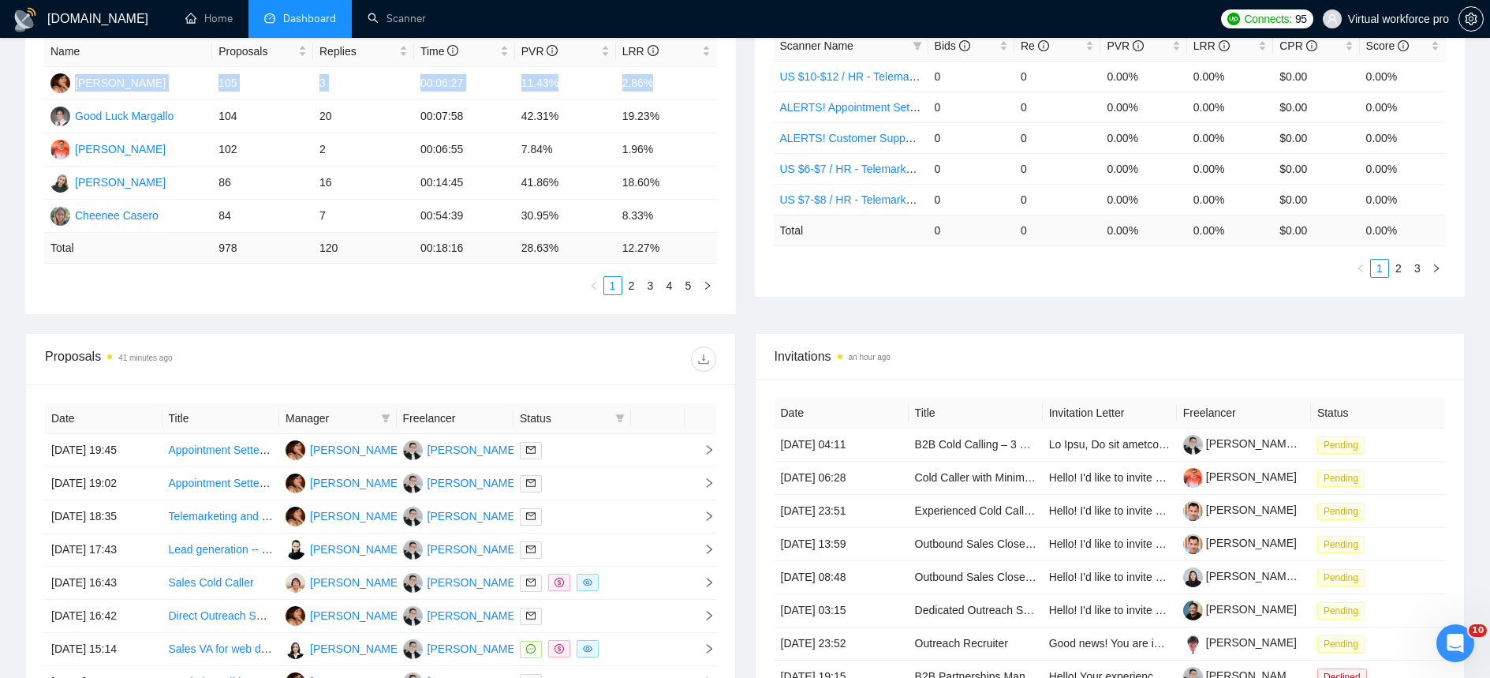
scroll to position [316, 0]
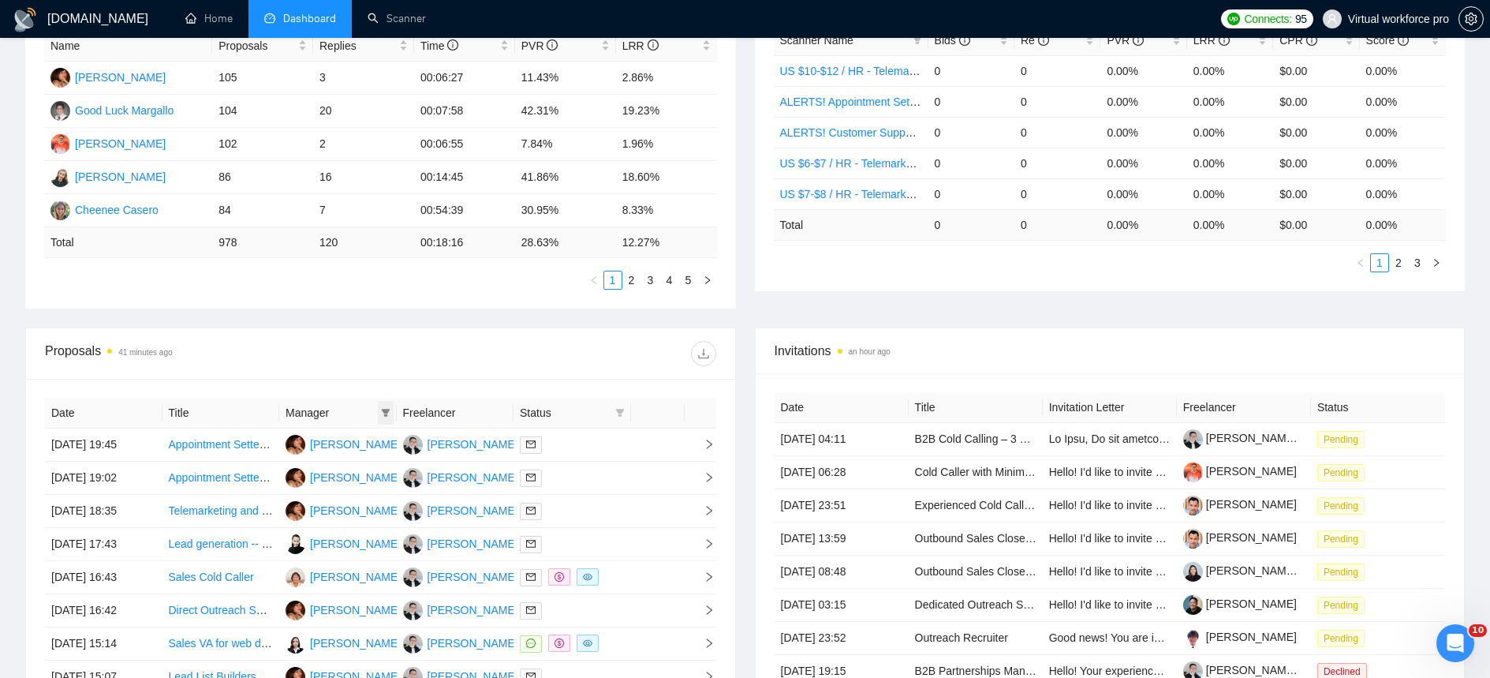
click at [381, 412] on icon "filter" at bounding box center [385, 412] width 9 height 9
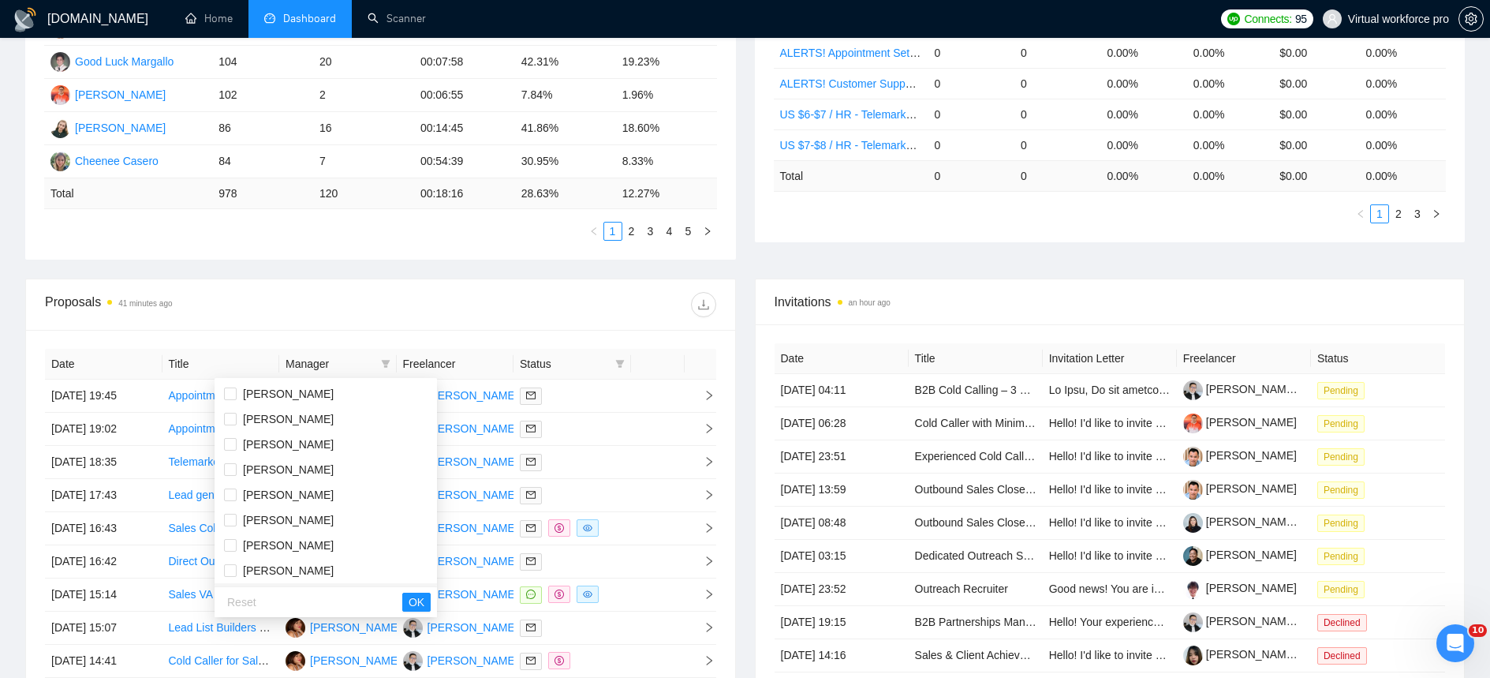
scroll to position [325, 0]
click at [281, 448] on span "[PERSON_NAME]" at bounding box center [288, 447] width 91 height 13
checkbox input "true"
click at [409, 596] on span "OK" at bounding box center [417, 601] width 16 height 17
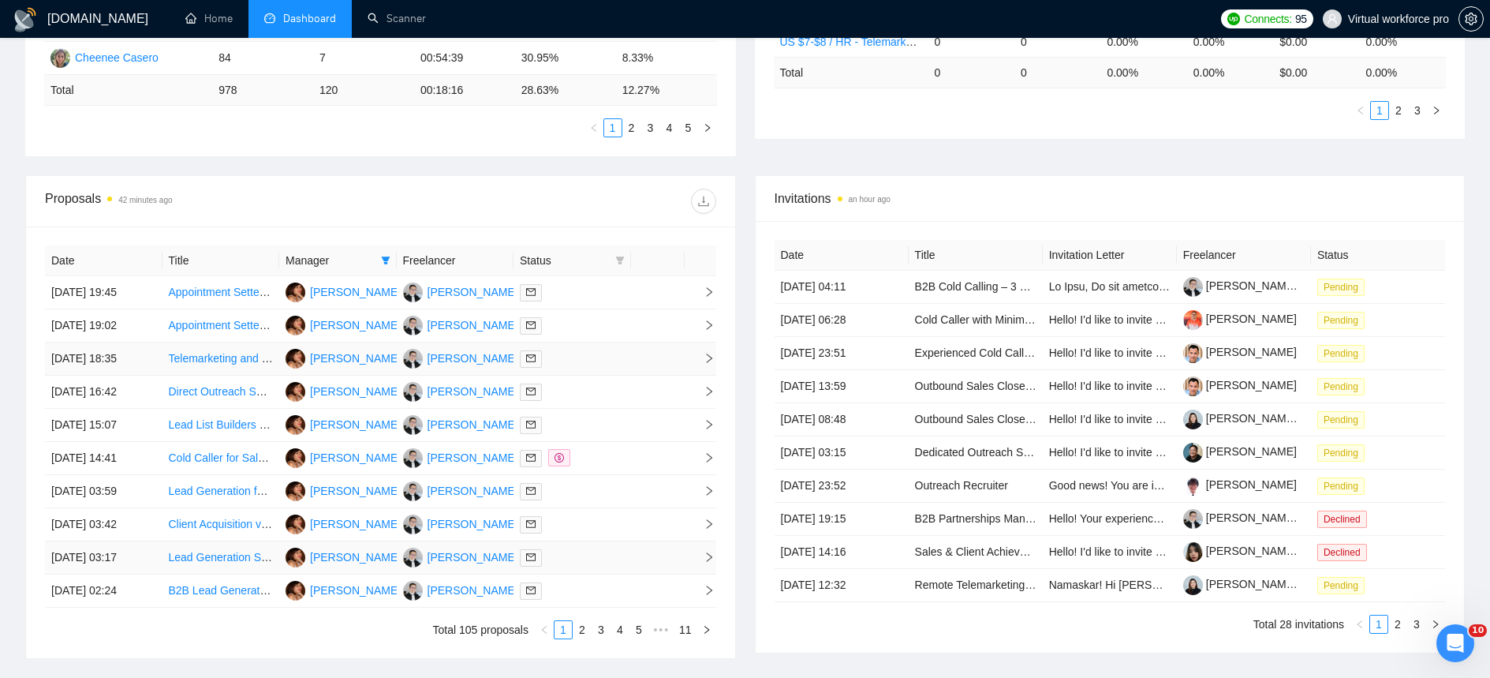
scroll to position [476, 0]
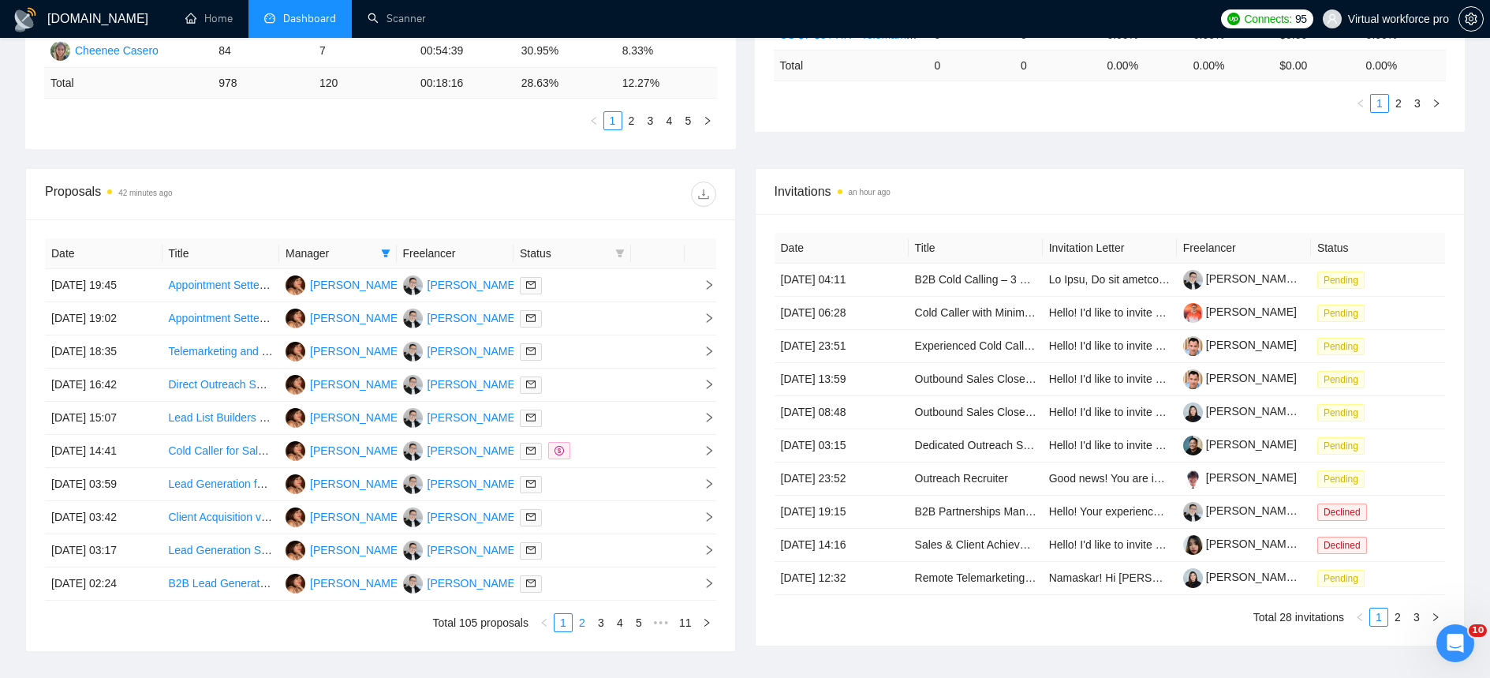
click at [581, 624] on link "2" at bounding box center [582, 622] width 17 height 17
click at [596, 622] on link "3" at bounding box center [600, 622] width 17 height 17
click at [622, 623] on link "4" at bounding box center [619, 622] width 17 height 17
click at [634, 626] on link "6" at bounding box center [638, 622] width 17 height 17
click at [619, 630] on link "7" at bounding box center [619, 622] width 17 height 17
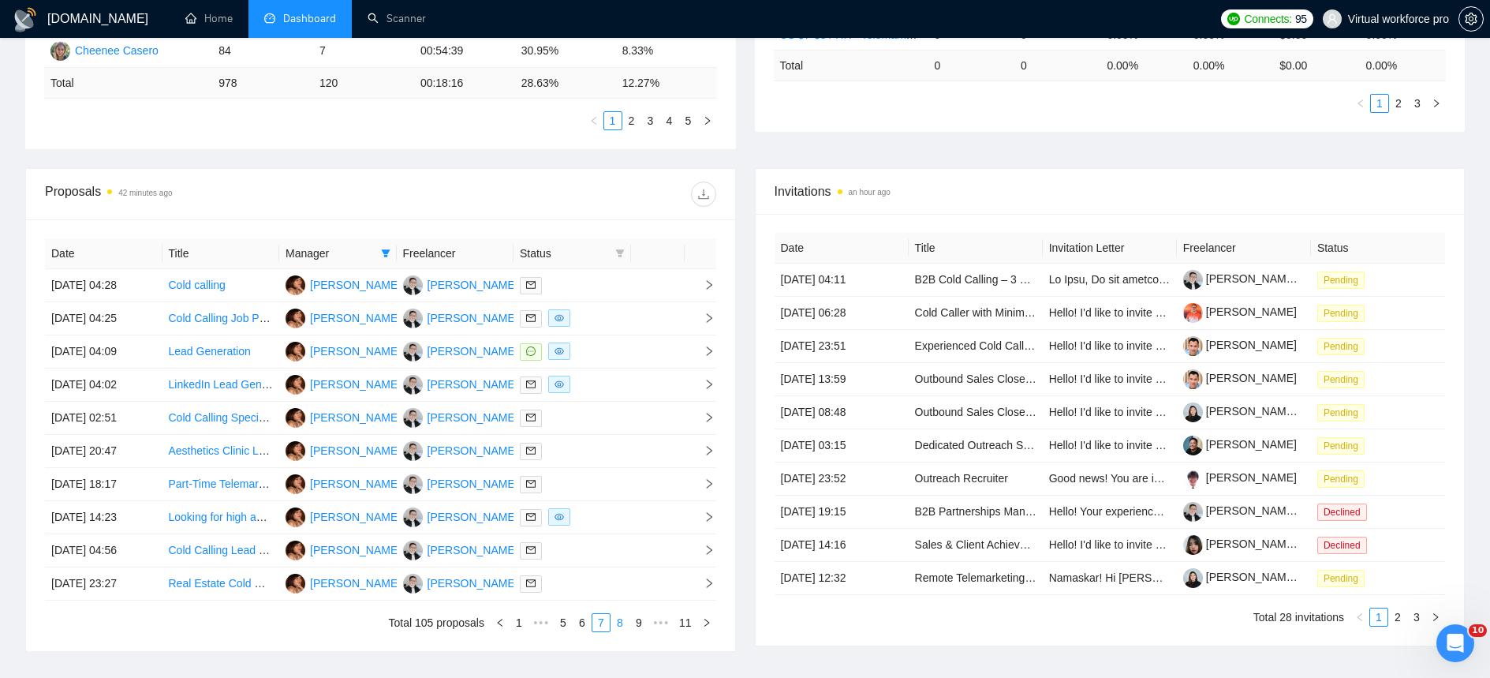
click at [620, 630] on link "8" at bounding box center [619, 622] width 17 height 17
click at [635, 628] on link "9" at bounding box center [640, 622] width 17 height 17
click at [555, 620] on link "1" at bounding box center [558, 622] width 17 height 17
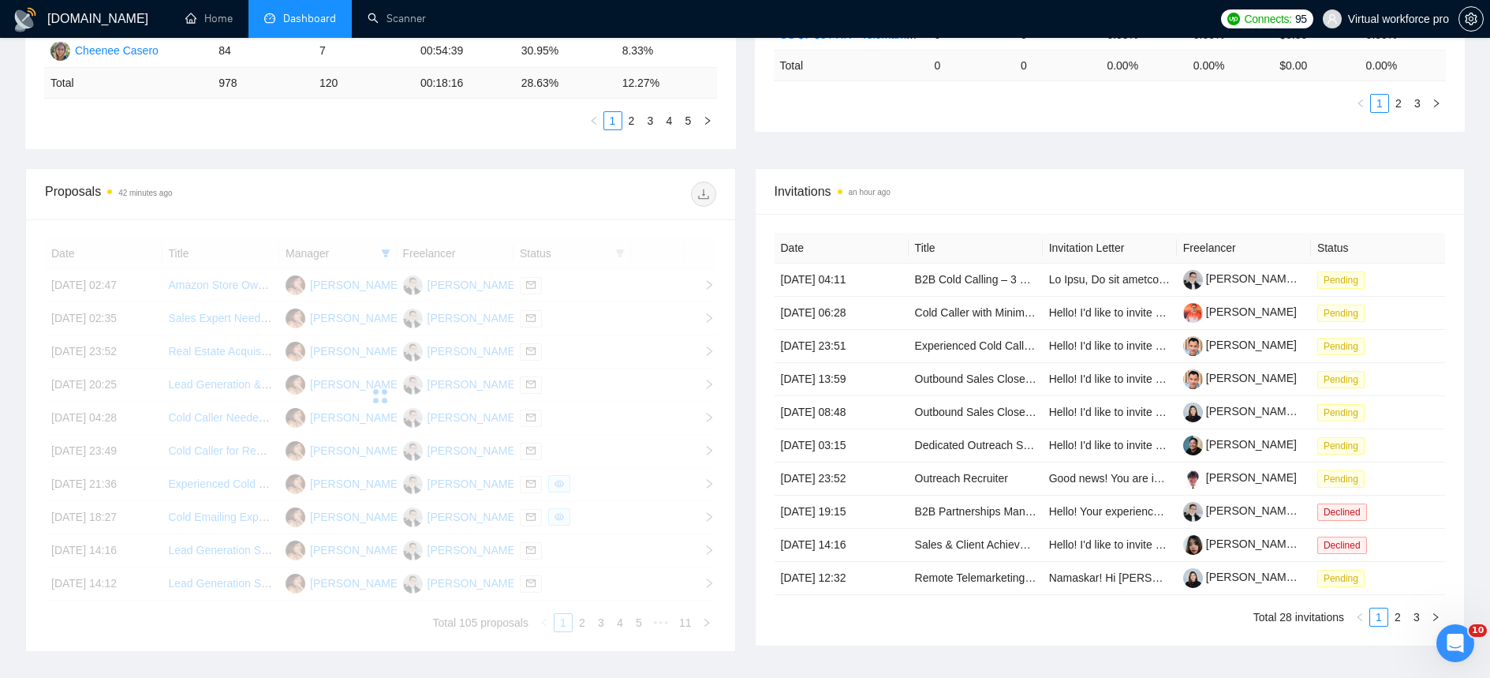
scroll to position [152, 0]
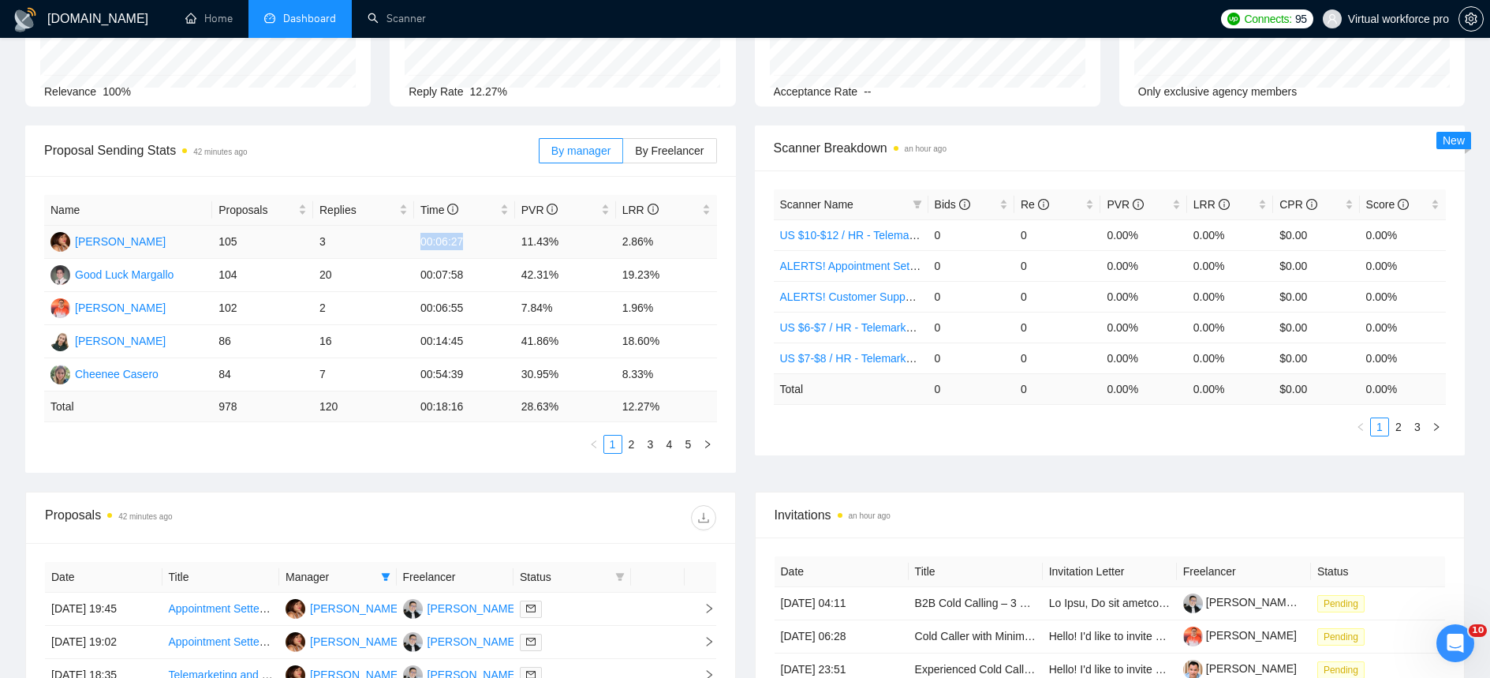
drag, startPoint x: 475, startPoint y: 241, endPoint x: 420, endPoint y: 239, distance: 55.3
click at [420, 239] on td "00:06:27" at bounding box center [464, 242] width 101 height 33
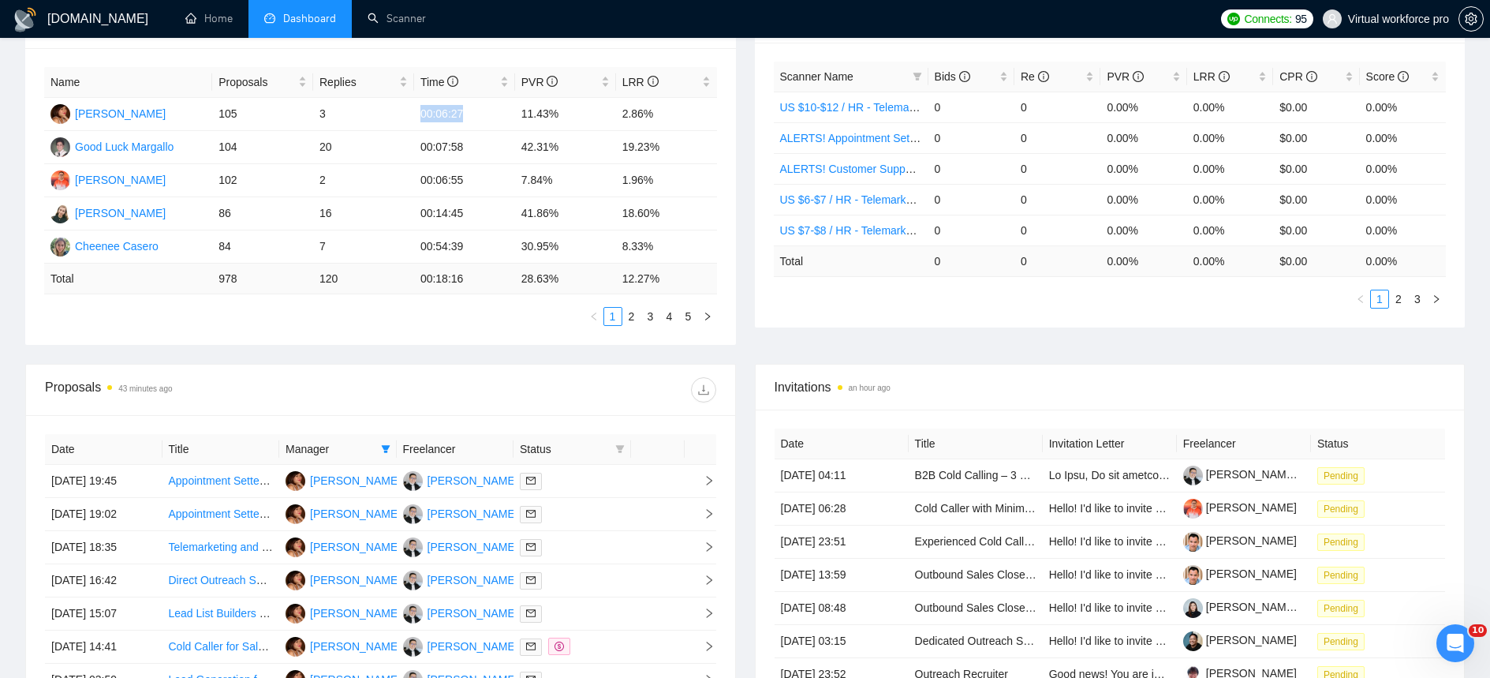
scroll to position [283, 0]
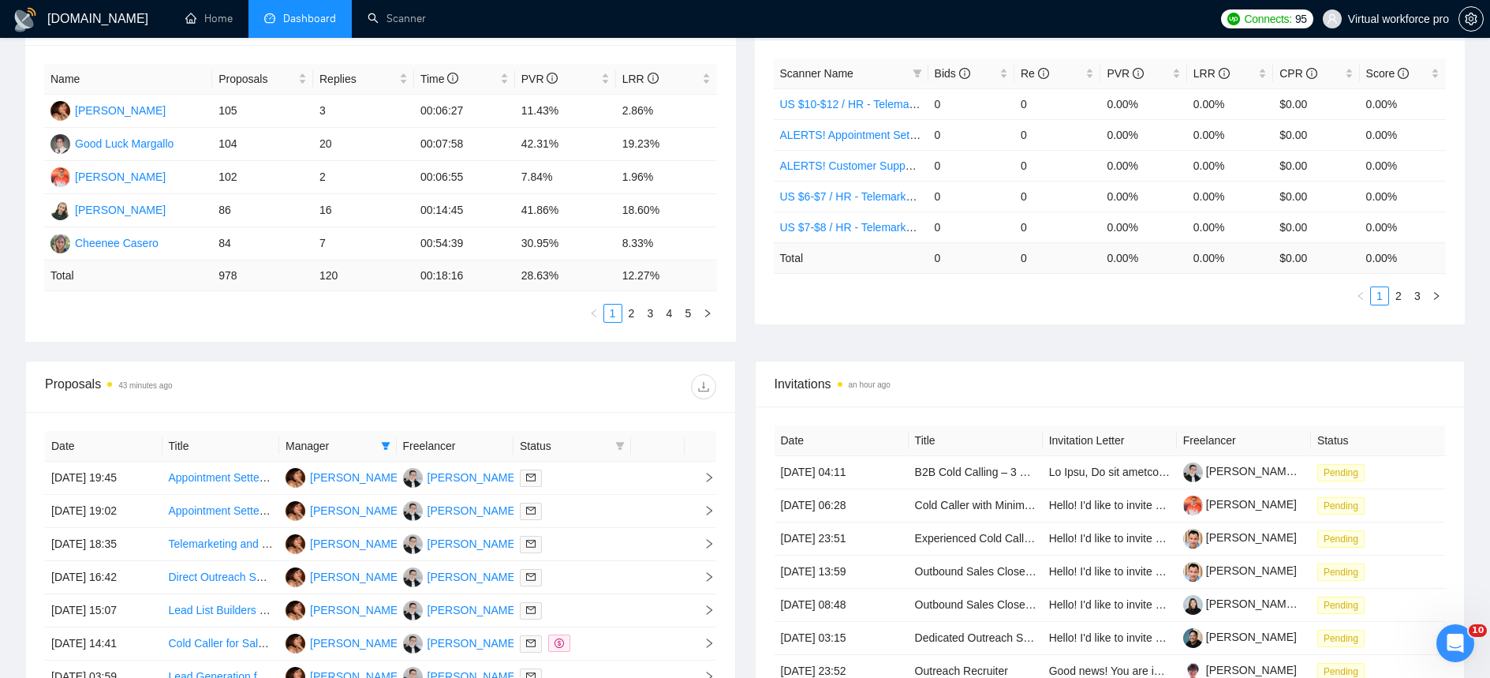
click at [455, 401] on div "Proposals 43 minutes ago" at bounding box center [380, 386] width 671 height 50
click at [634, 312] on link "2" at bounding box center [631, 313] width 17 height 17
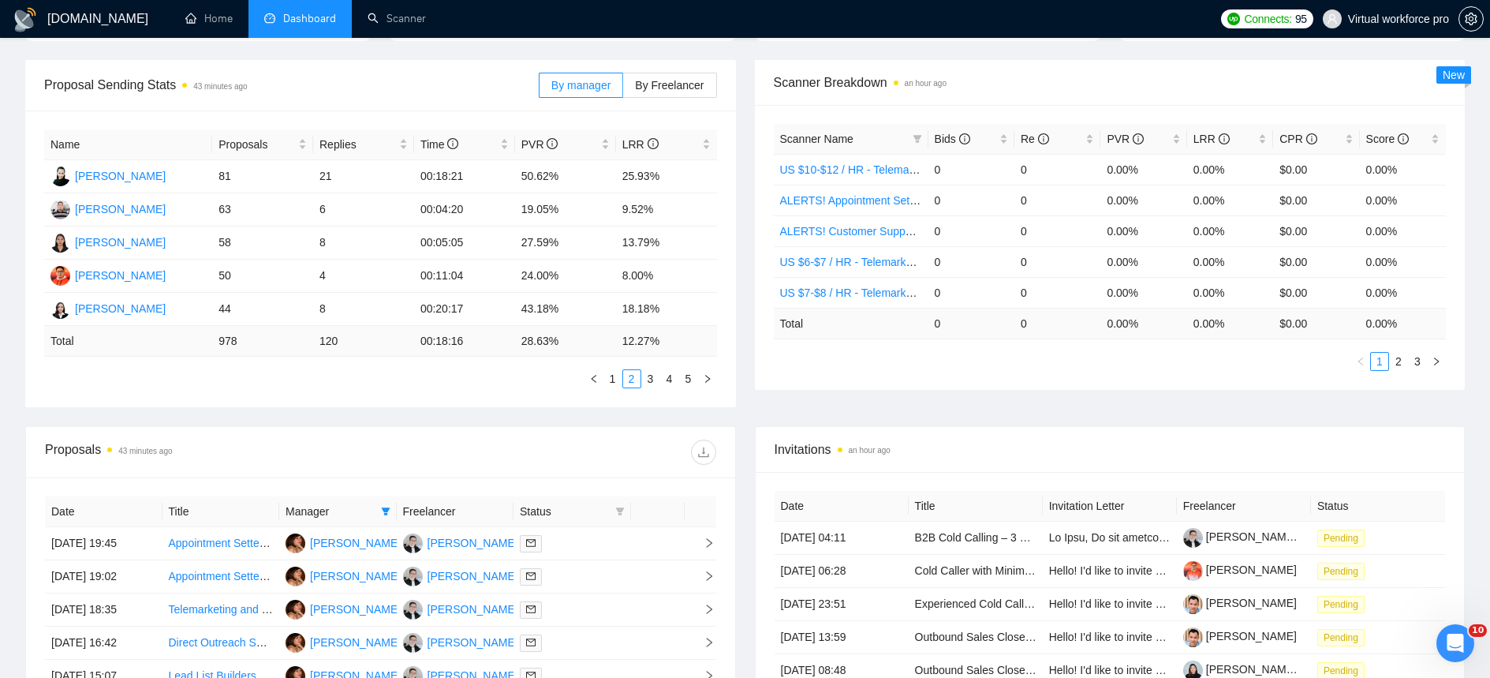
scroll to position [211, 0]
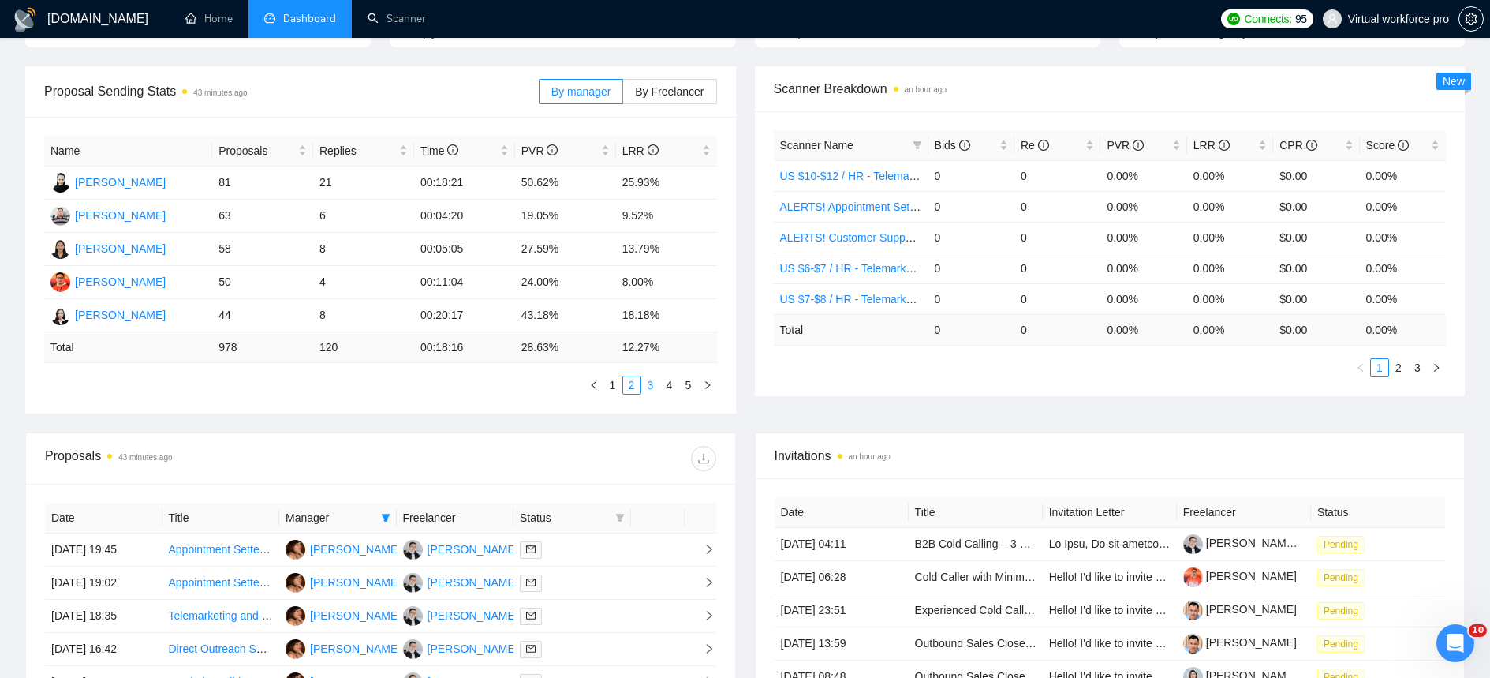
click at [648, 391] on link "3" at bounding box center [650, 384] width 17 height 17
click at [618, 385] on link "1" at bounding box center [612, 384] width 17 height 17
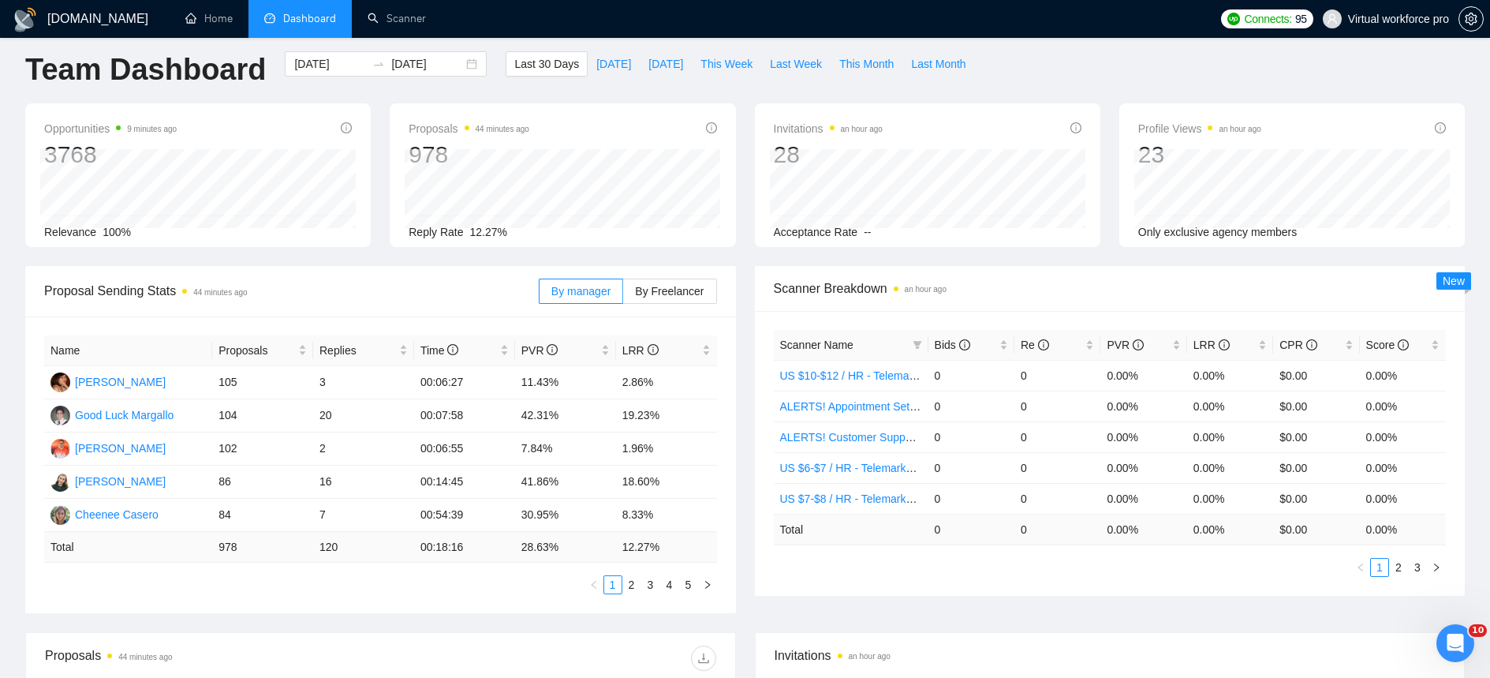
scroll to position [20, 0]
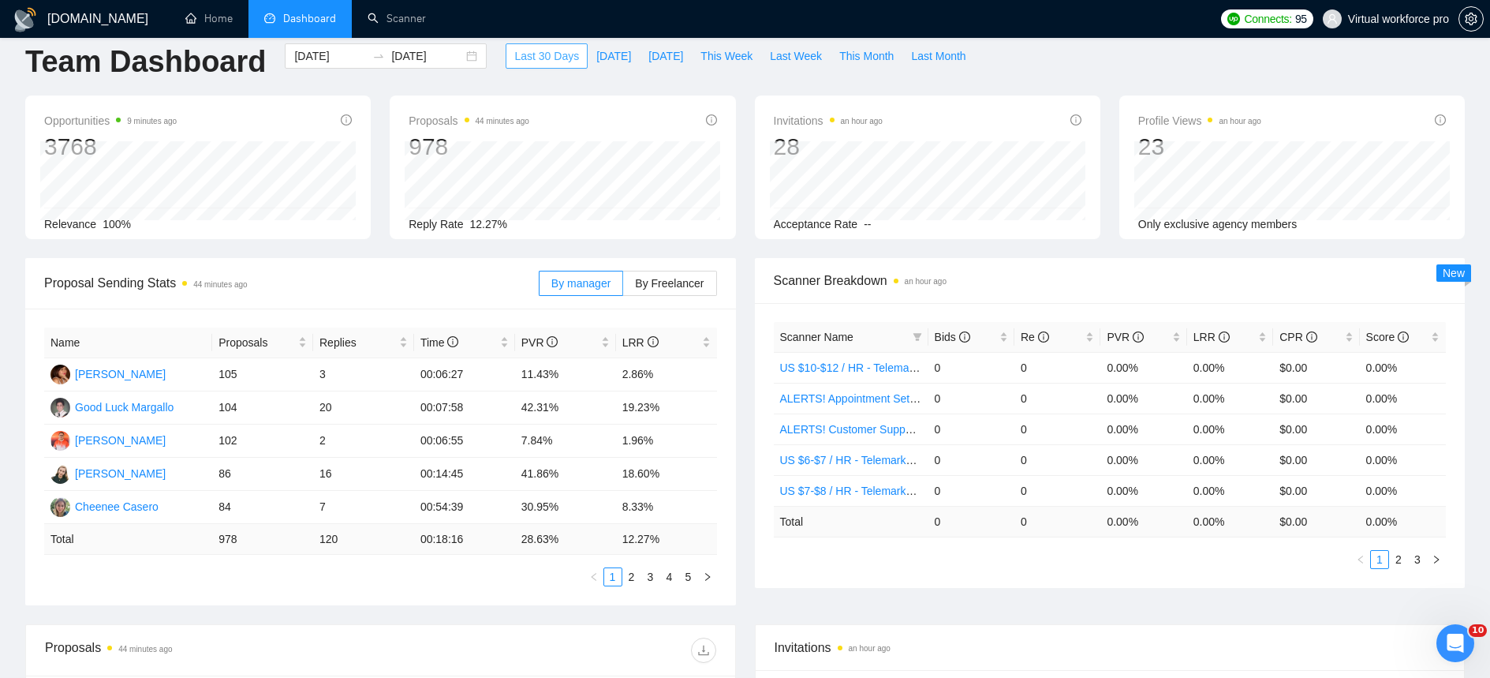
click at [531, 64] on span "Last 30 Days" at bounding box center [546, 55] width 65 height 17
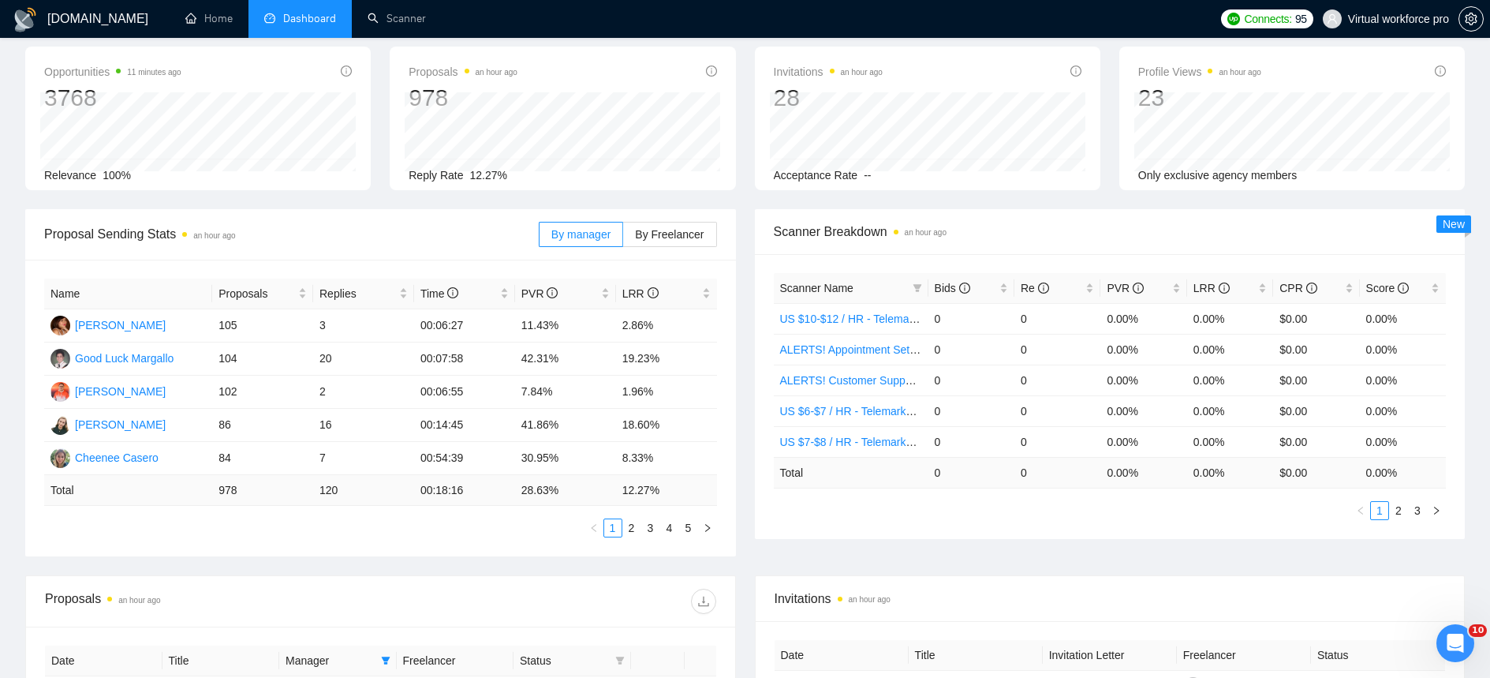
scroll to position [70, 0]
